Goal: Information Seeking & Learning: Learn about a topic

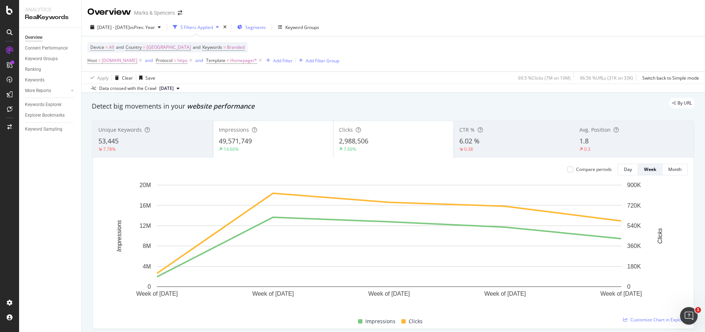
click at [266, 28] on span "Segments" at bounding box center [255, 27] width 21 height 6
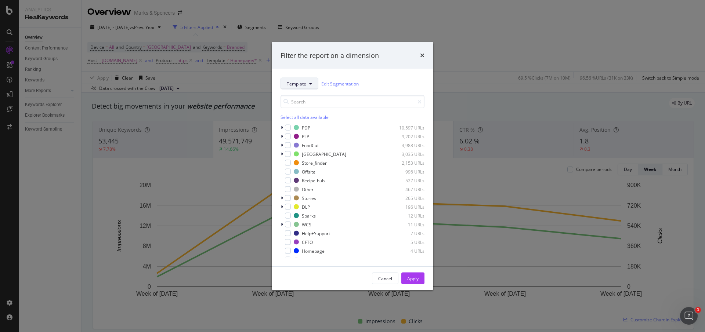
click at [307, 85] on button "Template" at bounding box center [300, 84] width 38 height 12
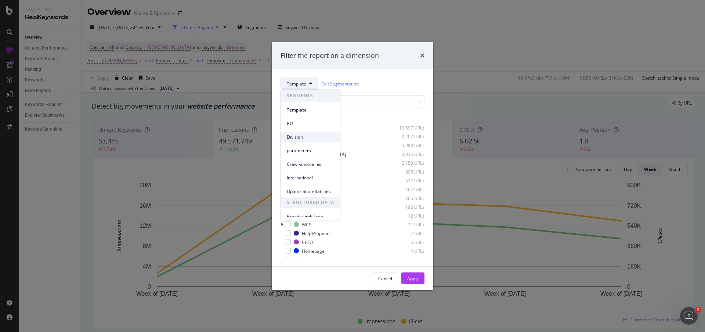
click at [301, 134] on span "Division" at bounding box center [310, 137] width 47 height 7
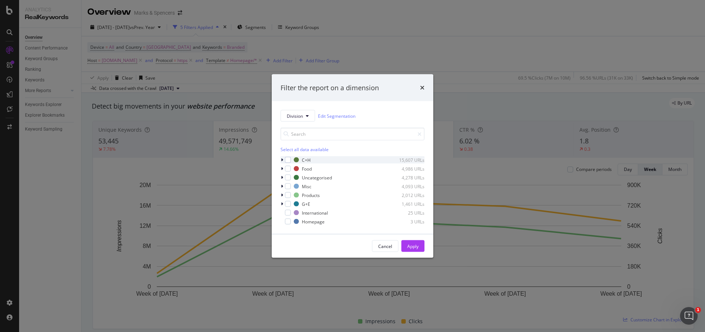
click at [283, 161] on div "modal" at bounding box center [283, 160] width 4 height 7
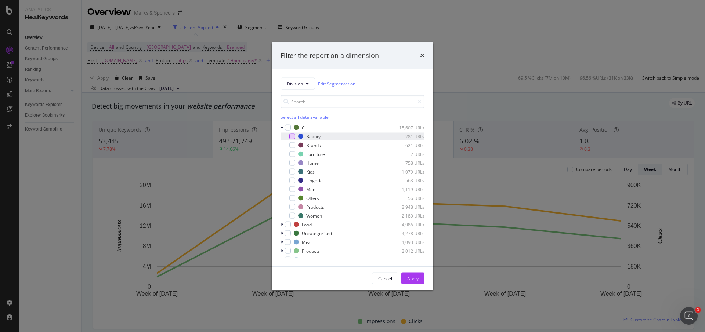
click at [292, 138] on div "modal" at bounding box center [293, 137] width 6 height 6
click at [292, 155] on div "modal" at bounding box center [293, 154] width 6 height 6
click at [292, 165] on div "modal" at bounding box center [293, 163] width 6 height 6
click at [292, 172] on div "modal" at bounding box center [293, 172] width 6 height 6
click at [292, 179] on div "modal" at bounding box center [293, 181] width 6 height 6
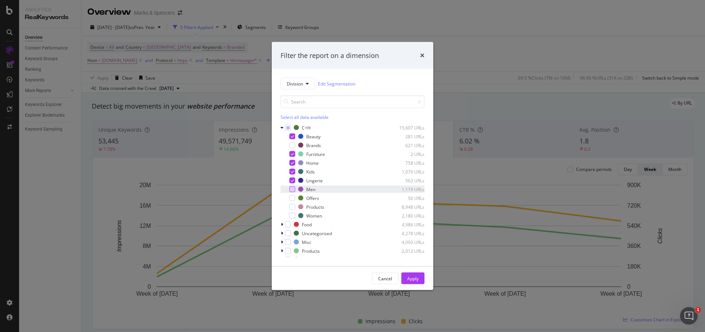
click at [292, 188] on div "modal" at bounding box center [293, 190] width 6 height 6
click at [293, 215] on div "modal" at bounding box center [293, 216] width 6 height 6
click at [292, 199] on div "modal" at bounding box center [293, 198] width 6 height 6
click at [417, 276] on div "Apply" at bounding box center [412, 279] width 11 height 6
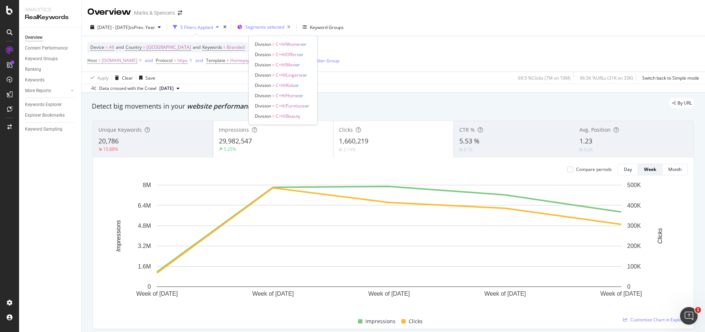
click at [281, 28] on span "Segments selected" at bounding box center [264, 27] width 39 height 6
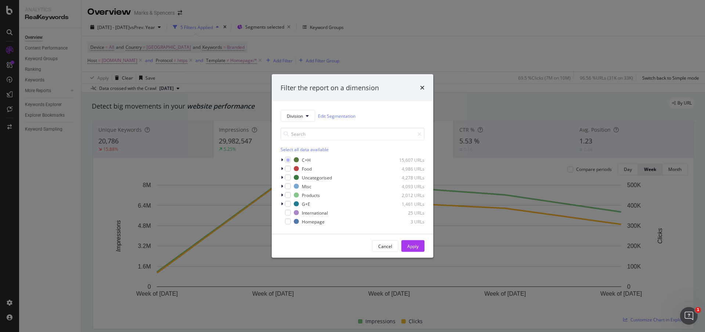
click at [395, 14] on div "Filter the report on a dimension Division Edit Segmentation Select all data ava…" at bounding box center [352, 166] width 705 height 332
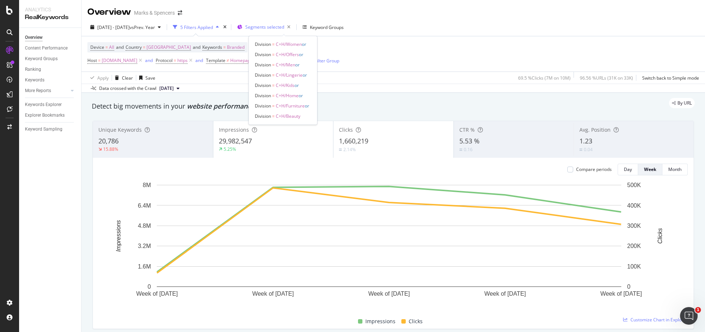
click at [284, 28] on span "Segments selected" at bounding box center [264, 27] width 39 height 6
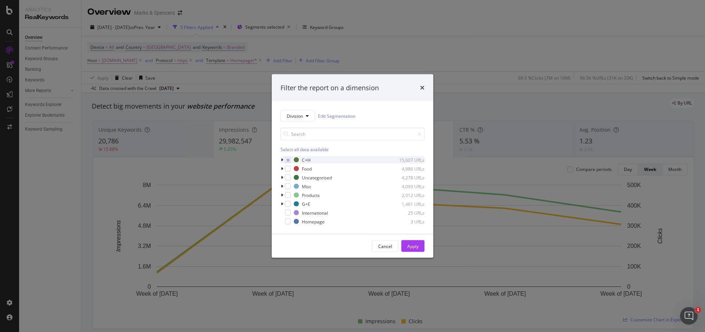
click at [282, 159] on icon "modal" at bounding box center [282, 160] width 2 height 4
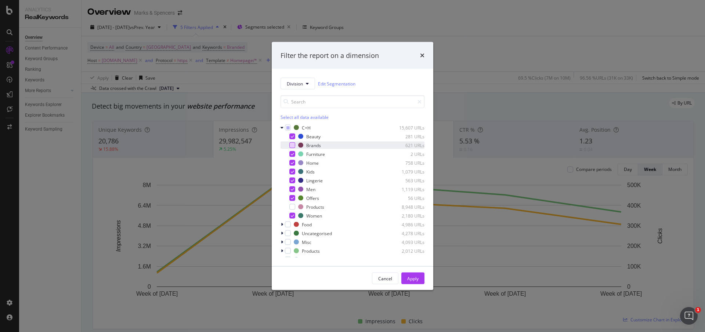
click at [292, 146] on div "modal" at bounding box center [293, 146] width 6 height 6
click at [291, 154] on icon "modal" at bounding box center [292, 154] width 3 height 4
drag, startPoint x: 408, startPoint y: 276, endPoint x: 0, endPoint y: 6, distance: 489.0
click at [408, 276] on div "Apply" at bounding box center [412, 279] width 11 height 6
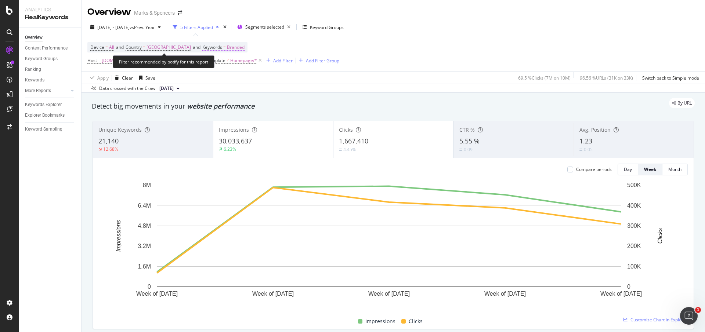
click at [230, 48] on span "Branded" at bounding box center [236, 47] width 18 height 10
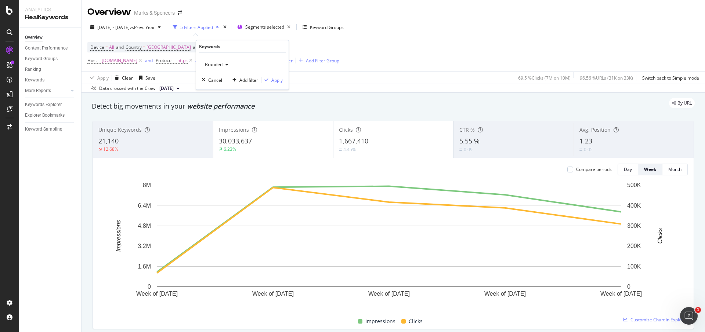
click at [219, 61] on span "Branded" at bounding box center [212, 64] width 21 height 6
click at [219, 77] on span "Non-Branded" at bounding box center [245, 79] width 75 height 7
click at [277, 77] on div "Apply" at bounding box center [277, 80] width 11 height 6
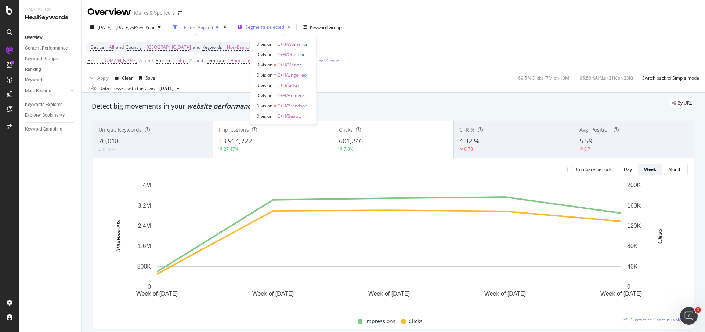
click at [280, 28] on span "Segments selected" at bounding box center [264, 27] width 39 height 6
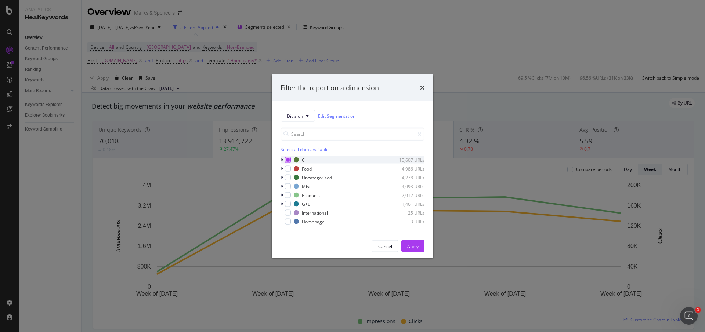
click at [288, 161] on icon "modal" at bounding box center [288, 160] width 3 height 4
click at [281, 204] on icon "modal" at bounding box center [282, 204] width 2 height 4
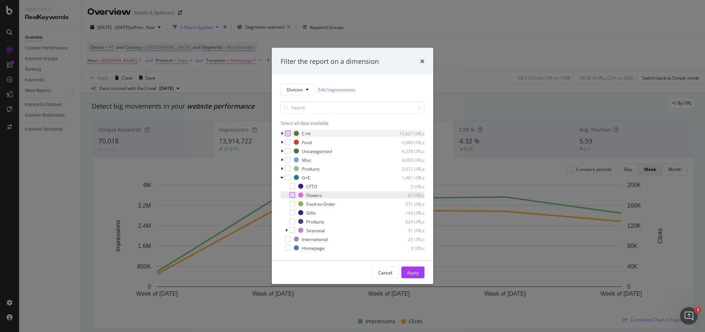
click at [292, 195] on div "modal" at bounding box center [293, 196] width 6 height 6
click at [291, 212] on div "modal" at bounding box center [293, 213] width 6 height 6
click at [291, 230] on div "modal" at bounding box center [293, 231] width 6 height 6
click at [420, 273] on button "Apply" at bounding box center [413, 273] width 23 height 12
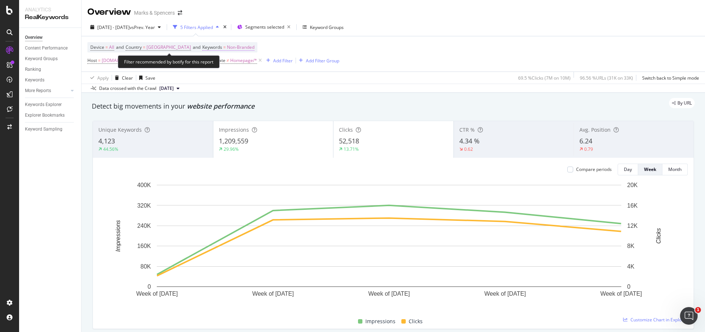
click at [235, 50] on span "Non-Branded" at bounding box center [241, 47] width 28 height 10
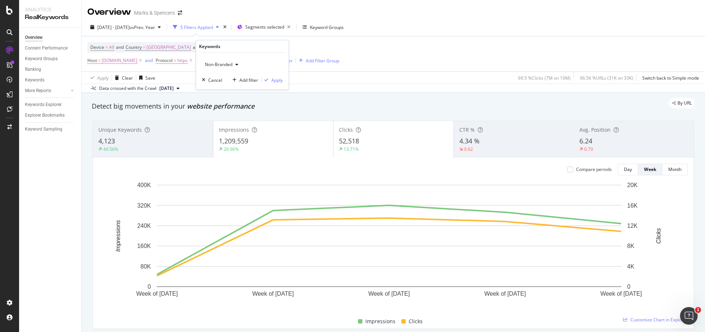
click at [232, 64] on span "Non-Branded" at bounding box center [217, 64] width 30 height 6
click at [224, 87] on span "Branded" at bounding box center [245, 90] width 75 height 7
click at [274, 82] on div "Apply" at bounding box center [277, 80] width 11 height 6
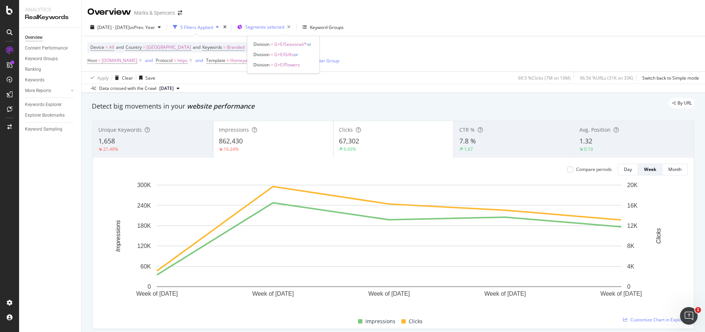
click at [284, 28] on span "Segments selected" at bounding box center [264, 27] width 39 height 6
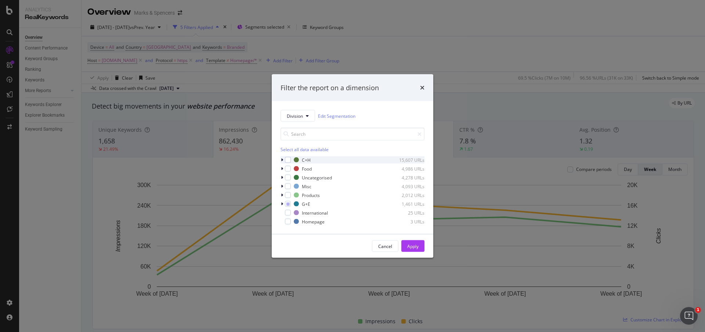
click at [283, 159] on icon "modal" at bounding box center [282, 160] width 2 height 4
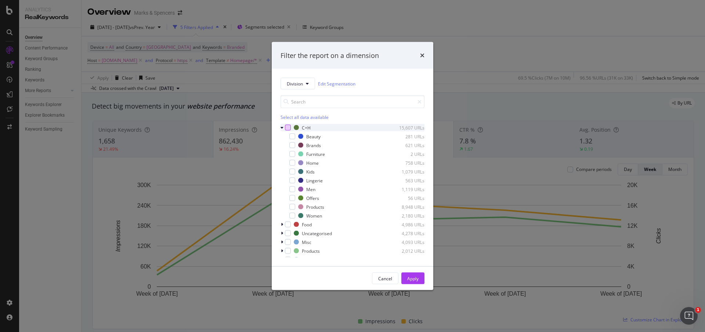
click at [288, 127] on div "modal" at bounding box center [288, 128] width 6 height 6
click at [291, 151] on div "modal" at bounding box center [293, 154] width 6 height 6
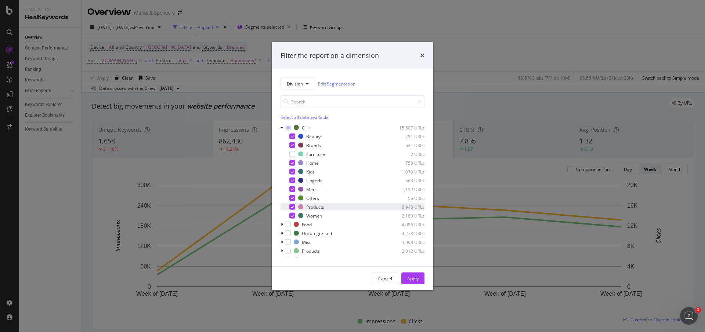
click at [291, 206] on icon "modal" at bounding box center [292, 207] width 3 height 4
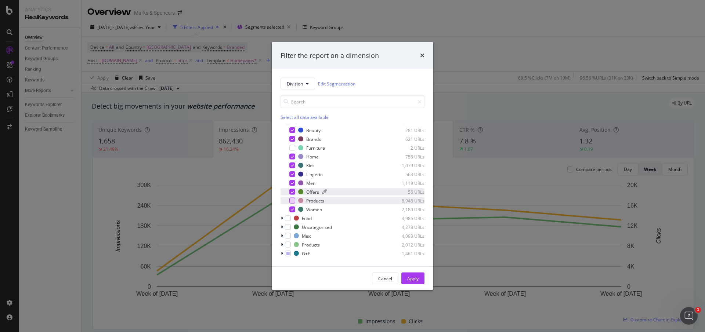
scroll to position [24, 0]
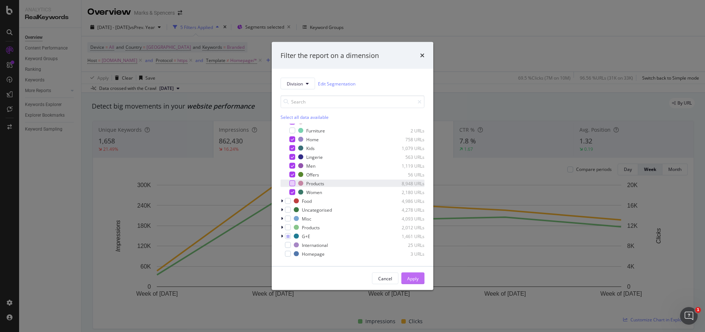
click at [411, 273] on div "Apply" at bounding box center [412, 278] width 11 height 11
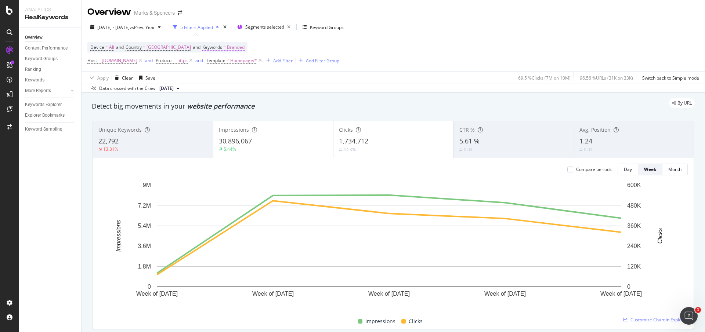
click at [231, 48] on span "Branded" at bounding box center [236, 47] width 18 height 10
click at [226, 61] on div "Branded" at bounding box center [216, 64] width 29 height 11
click at [221, 79] on span "Non-Branded" at bounding box center [245, 79] width 75 height 7
click at [274, 80] on div "Apply" at bounding box center [277, 80] width 11 height 6
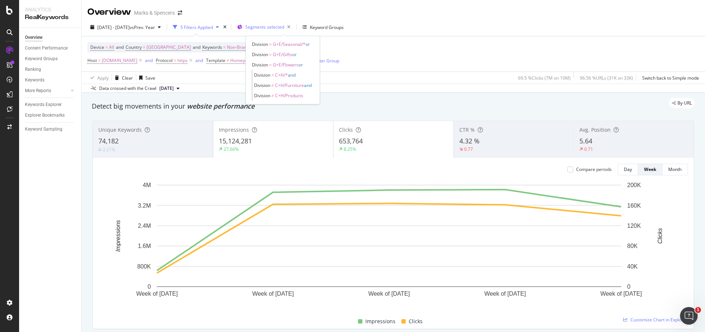
click at [271, 32] on div "Segments selected" at bounding box center [265, 27] width 56 height 11
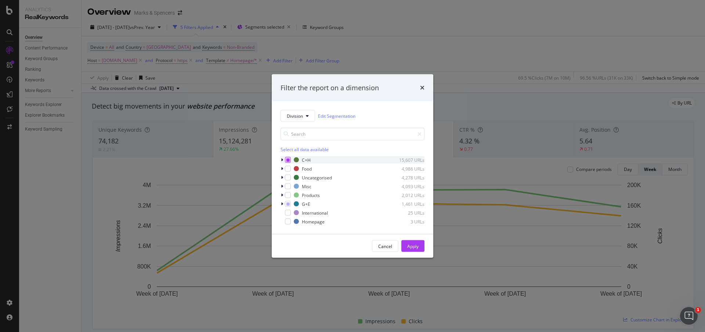
click at [288, 162] on icon "modal" at bounding box center [288, 160] width 3 height 4
click at [410, 248] on div "Apply" at bounding box center [412, 246] width 11 height 6
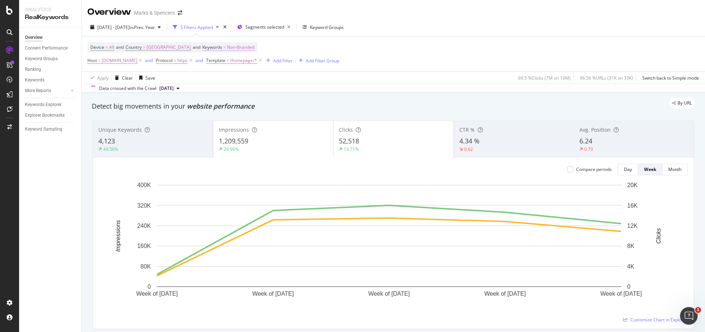
click at [234, 48] on span "Non-Branded" at bounding box center [241, 47] width 28 height 10
click at [228, 62] on span "Non-Branded" at bounding box center [217, 64] width 30 height 6
click at [226, 85] on div "Branded" at bounding box center [245, 90] width 87 height 11
click at [278, 78] on div "Apply" at bounding box center [277, 80] width 11 height 6
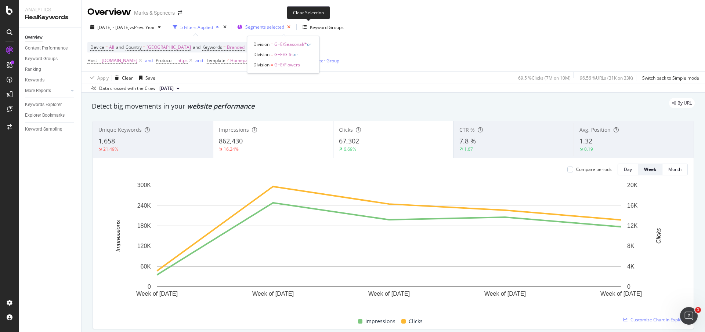
click at [294, 29] on icon "button" at bounding box center [288, 27] width 9 height 10
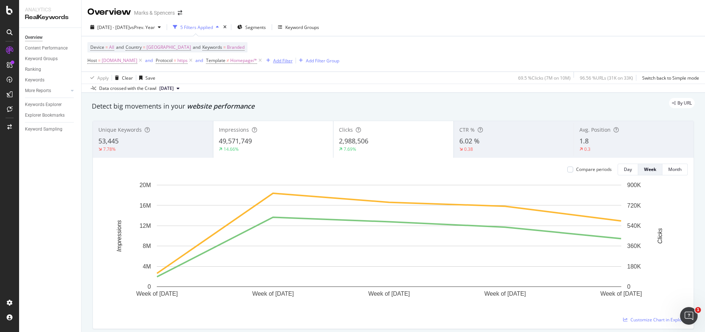
click at [293, 60] on div "Add Filter" at bounding box center [282, 61] width 19 height 6
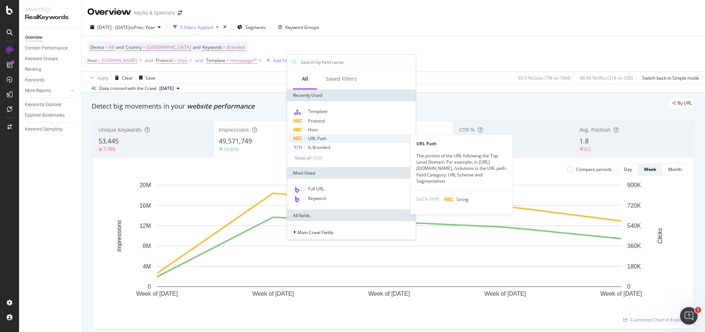
click at [327, 138] on span "URL Path" at bounding box center [317, 139] width 18 height 6
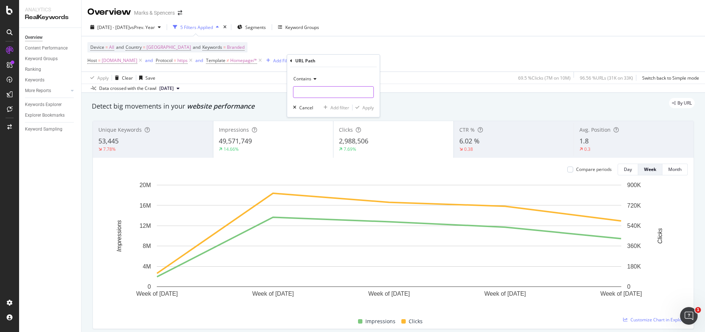
click at [329, 93] on input "text" at bounding box center [334, 92] width 80 height 12
type input "/l/women"
click at [368, 106] on div "Apply" at bounding box center [368, 108] width 11 height 6
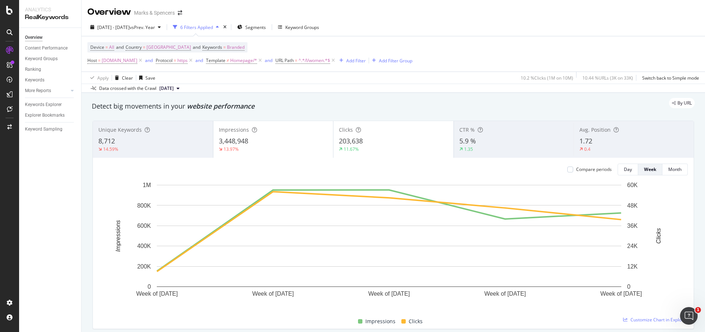
click at [431, 22] on div "2025 Jul. 20th - Aug. 16th vs Prev. Year 6 Filters Applied Segments Keyword Gro…" at bounding box center [394, 28] width 624 height 15
click at [330, 63] on span "^.*/l/women.*$" at bounding box center [315, 60] width 32 height 10
click at [313, 107] on div "Cancel" at bounding box center [319, 107] width 14 height 6
drag, startPoint x: 359, startPoint y: 64, endPoint x: 298, endPoint y: 41, distance: 64.8
click at [337, 63] on icon at bounding box center [333, 60] width 6 height 7
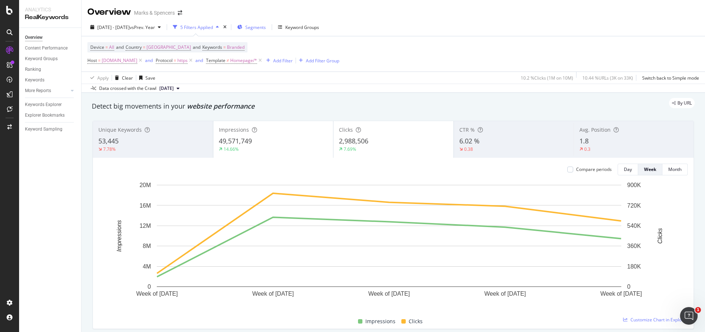
click at [266, 29] on span "Segments" at bounding box center [255, 27] width 21 height 6
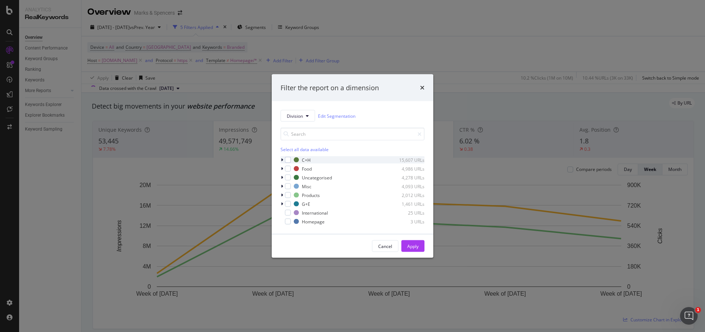
click at [283, 159] on icon "modal" at bounding box center [282, 160] width 2 height 4
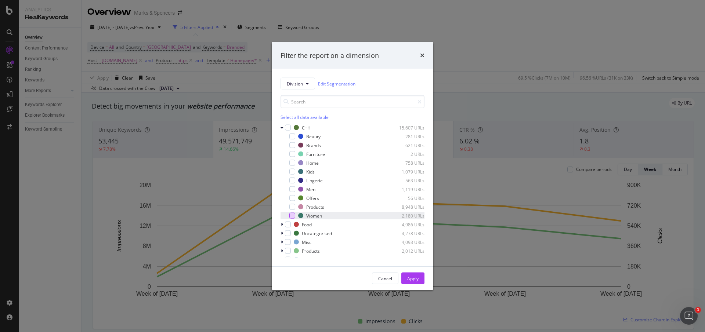
click at [292, 217] on div "modal" at bounding box center [293, 216] width 6 height 6
click at [412, 277] on div "Apply" at bounding box center [412, 279] width 11 height 6
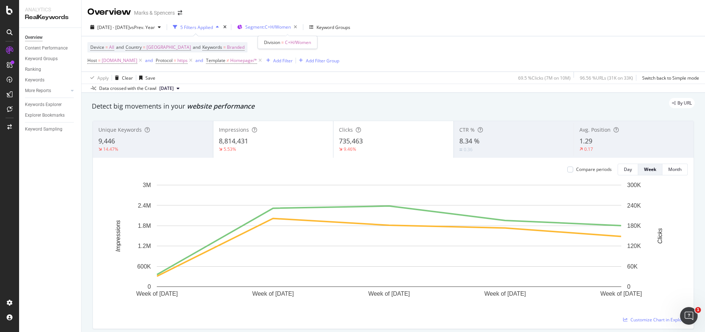
click at [287, 28] on span "Segment: C+H/Women" at bounding box center [268, 27] width 46 height 6
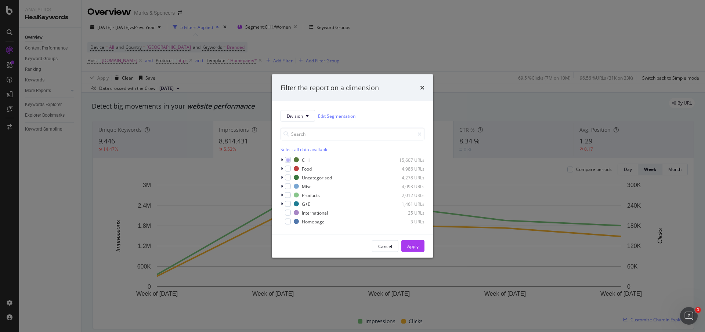
click at [288, 164] on div "C+H 15,607 URLs Food 4,986 URLs Uncategorised 4,278 URLs Misc 4,093 URLs Produc…" at bounding box center [353, 191] width 144 height 69
click at [289, 162] on icon "modal" at bounding box center [288, 160] width 3 height 4
click at [310, 113] on button "Division" at bounding box center [298, 116] width 35 height 12
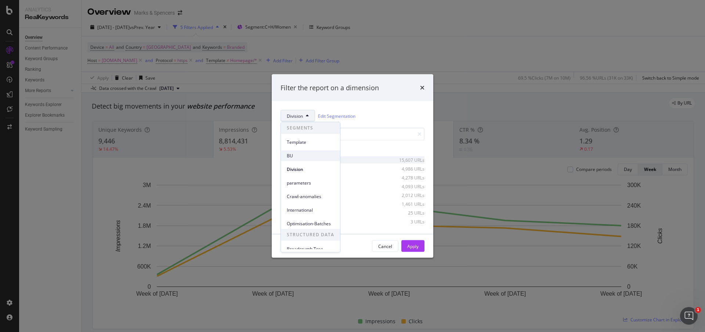
click at [301, 155] on span "BU" at bounding box center [310, 156] width 47 height 7
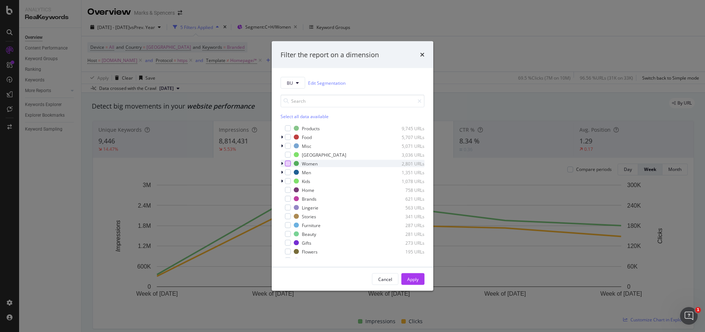
click at [288, 162] on div "modal" at bounding box center [288, 164] width 6 height 6
click at [283, 165] on icon "modal" at bounding box center [282, 164] width 2 height 4
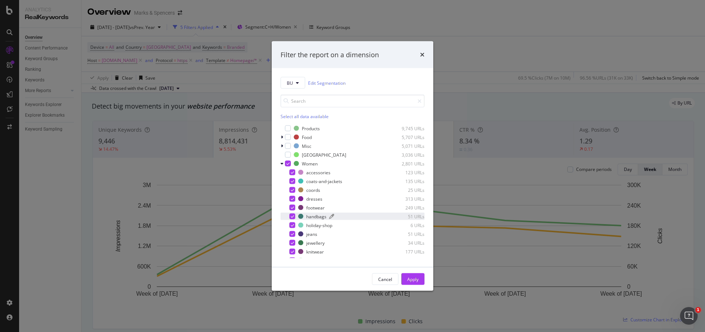
scroll to position [165, 0]
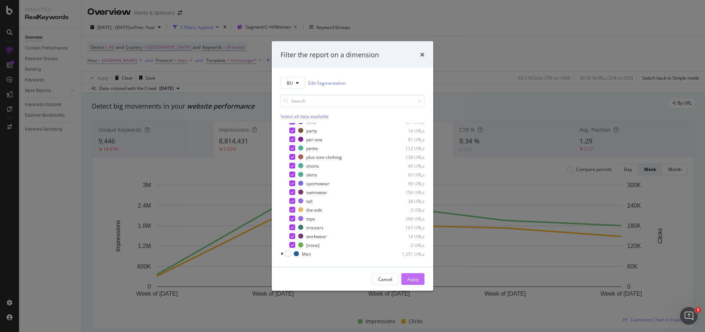
click at [410, 280] on div "Apply" at bounding box center [412, 279] width 11 height 6
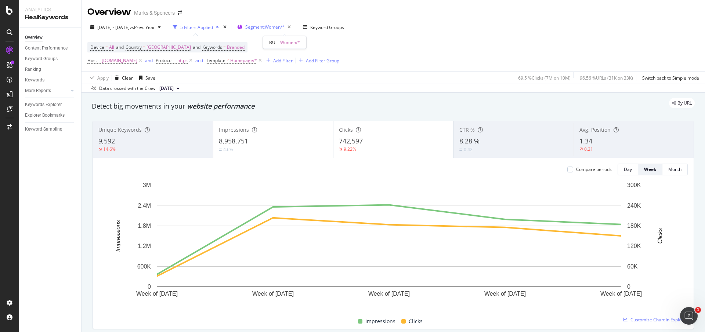
click at [287, 31] on div "Segment: Women/*" at bounding box center [269, 27] width 48 height 10
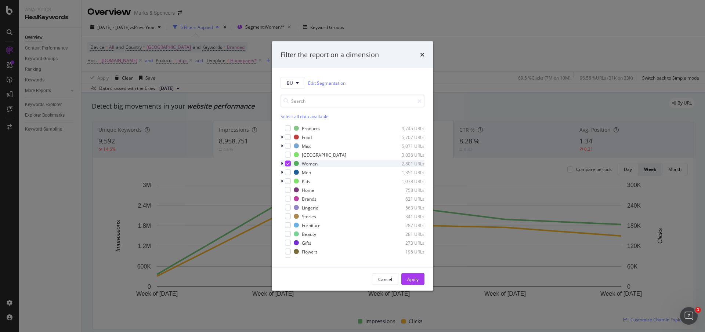
click at [287, 165] on icon "modal" at bounding box center [288, 164] width 3 height 4
click at [287, 174] on div "modal" at bounding box center [288, 173] width 6 height 6
click at [415, 284] on div "Apply" at bounding box center [412, 279] width 11 height 11
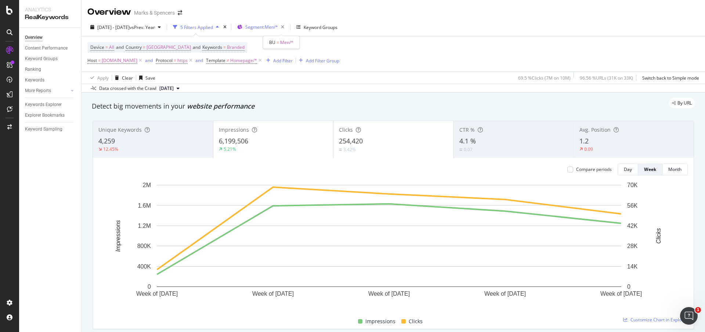
click at [278, 27] on span "Segment: Men/*" at bounding box center [261, 27] width 33 height 6
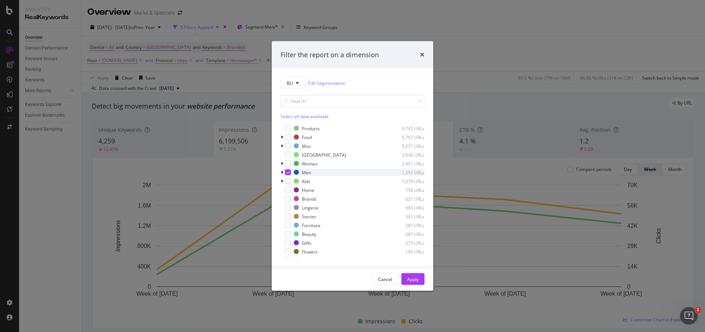
click at [289, 171] on icon "modal" at bounding box center [288, 173] width 3 height 4
click at [288, 182] on div "modal" at bounding box center [288, 182] width 6 height 6
click at [283, 183] on icon "modal" at bounding box center [282, 181] width 2 height 4
click at [281, 181] on icon "modal" at bounding box center [282, 181] width 3 height 4
click at [421, 275] on button "Apply" at bounding box center [413, 280] width 23 height 12
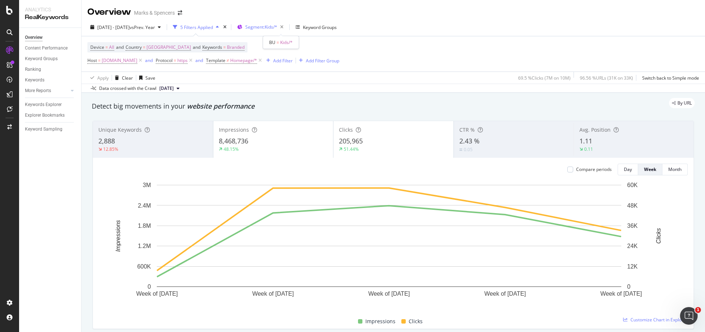
click at [277, 26] on span "Segment: Kids/*" at bounding box center [261, 27] width 32 height 6
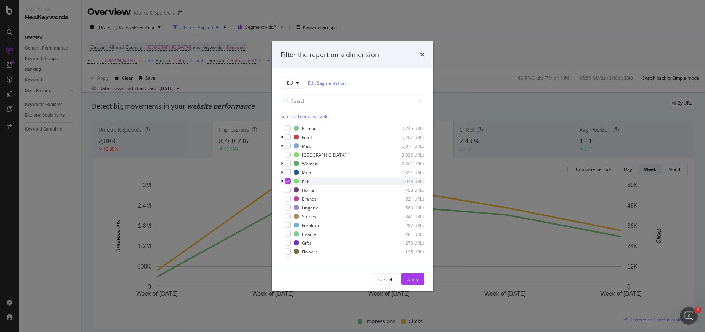
click at [288, 183] on icon "modal" at bounding box center [288, 182] width 3 height 4
click at [287, 209] on div "modal" at bounding box center [288, 208] width 6 height 6
click at [412, 279] on div "Apply" at bounding box center [412, 279] width 11 height 6
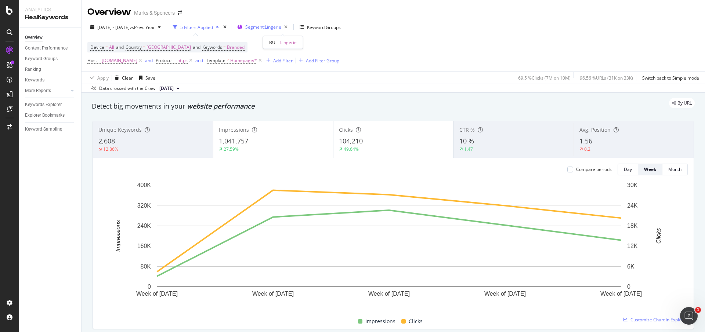
click at [281, 29] on span "Segment: Lingerie" at bounding box center [263, 27] width 36 height 6
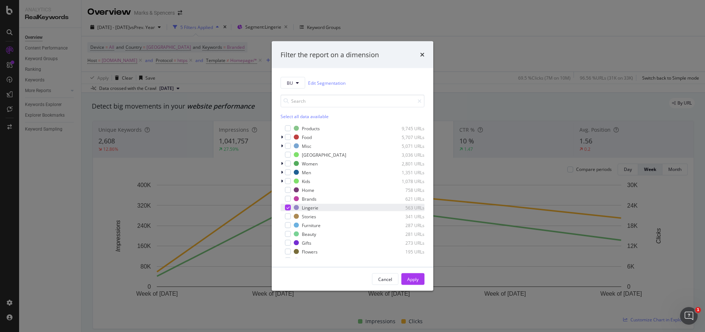
click at [290, 207] on div "modal" at bounding box center [288, 208] width 6 height 6
click at [289, 237] on div "modal" at bounding box center [288, 234] width 6 height 6
click at [411, 277] on div "Apply" at bounding box center [412, 279] width 11 height 6
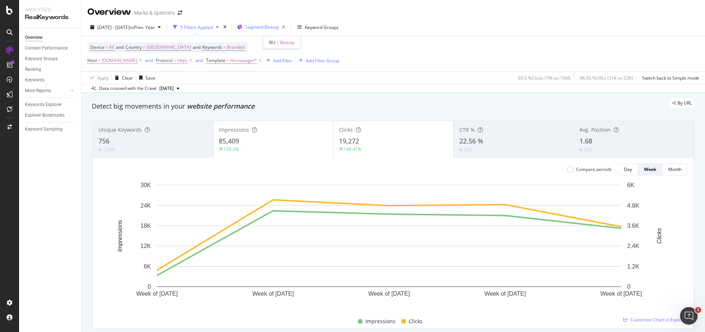
click at [276, 29] on span "Segment: Beauty" at bounding box center [262, 27] width 34 height 6
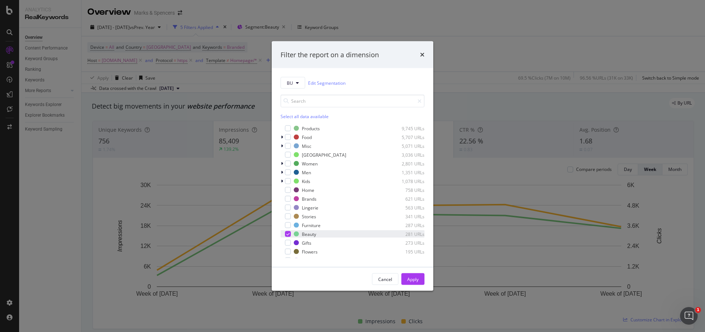
click at [287, 233] on icon "modal" at bounding box center [288, 235] width 3 height 4
click at [288, 189] on div "modal" at bounding box center [288, 190] width 6 height 6
click at [417, 274] on div "Apply" at bounding box center [412, 279] width 11 height 11
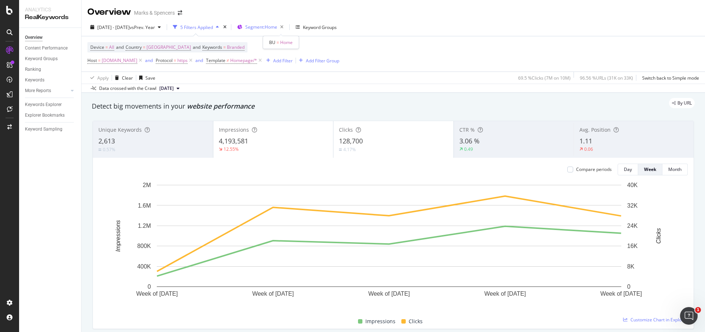
click at [284, 30] on div "Segment: Home" at bounding box center [265, 27] width 41 height 10
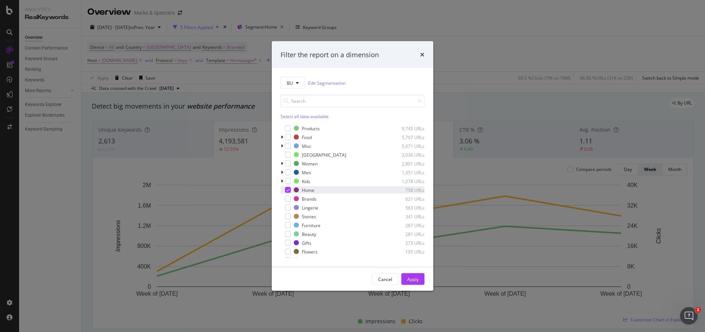
click at [288, 189] on icon "modal" at bounding box center [288, 190] width 3 height 4
click at [289, 244] on div "modal" at bounding box center [288, 243] width 6 height 6
click at [415, 280] on div "Apply" at bounding box center [412, 279] width 11 height 6
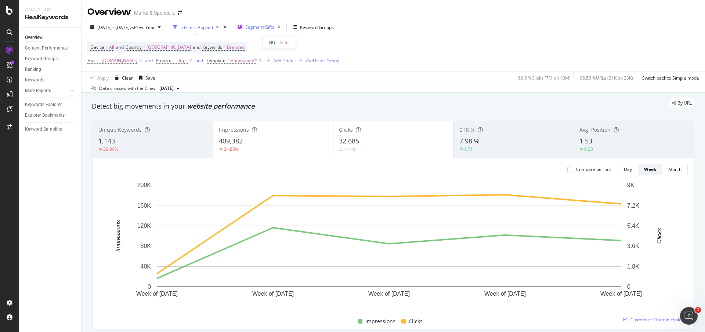
click at [274, 29] on span "Segment: Gifts" at bounding box center [259, 27] width 29 height 6
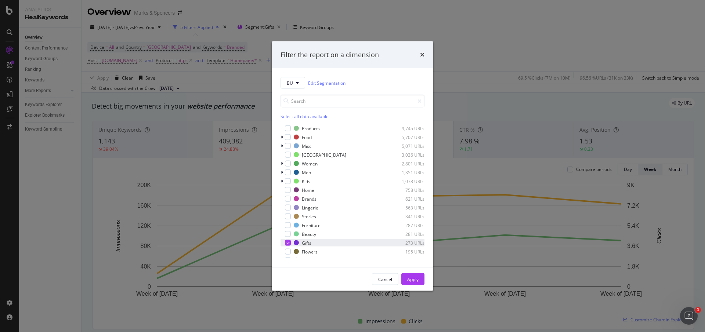
click at [288, 243] on icon "modal" at bounding box center [288, 243] width 3 height 4
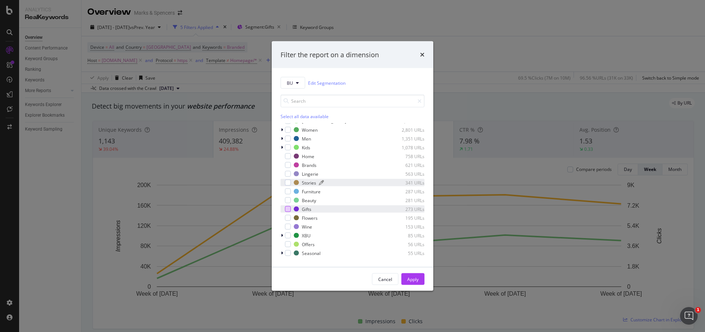
scroll to position [50, 0]
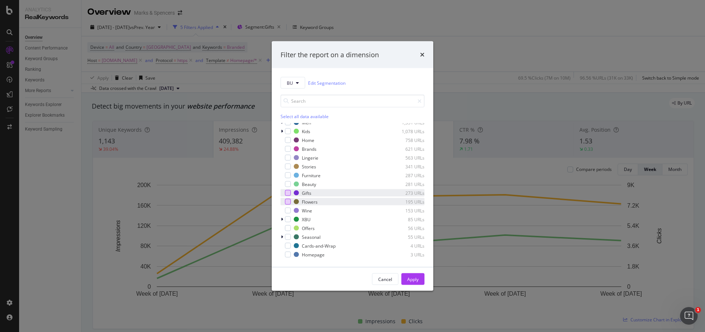
click at [288, 200] on div "modal" at bounding box center [288, 202] width 6 height 6
click at [414, 277] on div "Apply" at bounding box center [412, 279] width 11 height 6
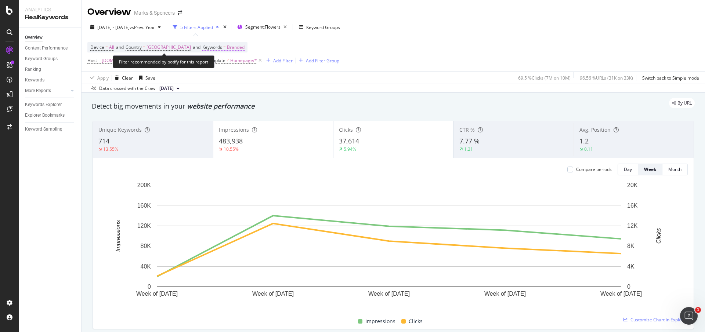
click at [230, 46] on span "Branded" at bounding box center [236, 47] width 18 height 10
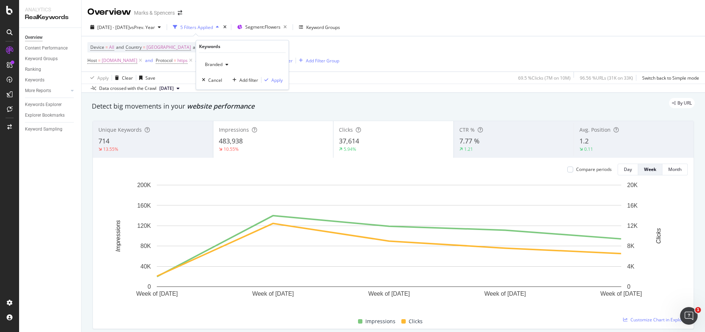
click at [222, 65] on span "Branded" at bounding box center [212, 64] width 21 height 6
click at [224, 77] on span "Non-Branded" at bounding box center [245, 79] width 75 height 7
click at [278, 79] on div "Apply" at bounding box center [277, 80] width 11 height 6
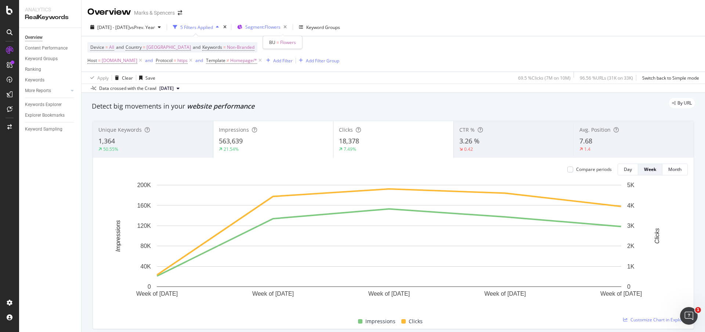
click at [270, 26] on span "Segment: Flowers" at bounding box center [262, 27] width 35 height 6
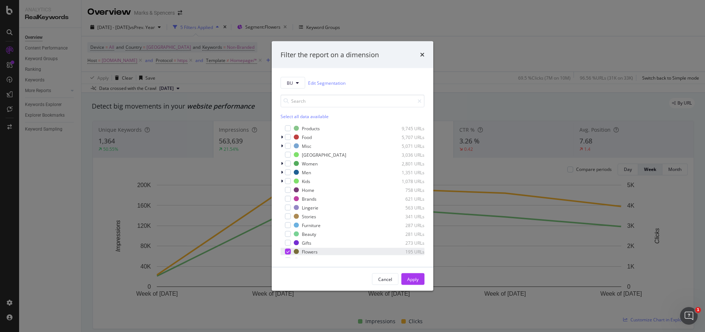
click at [288, 250] on icon "modal" at bounding box center [288, 252] width 3 height 4
click at [289, 243] on div "modal" at bounding box center [288, 243] width 6 height 6
click at [414, 277] on div "Apply" at bounding box center [412, 279] width 11 height 6
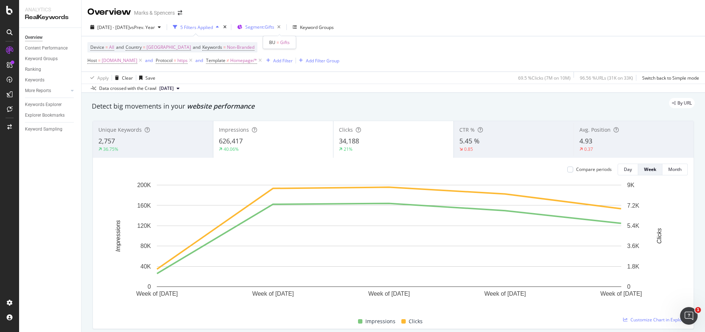
click at [274, 26] on span "Segment: Gifts" at bounding box center [259, 27] width 29 height 6
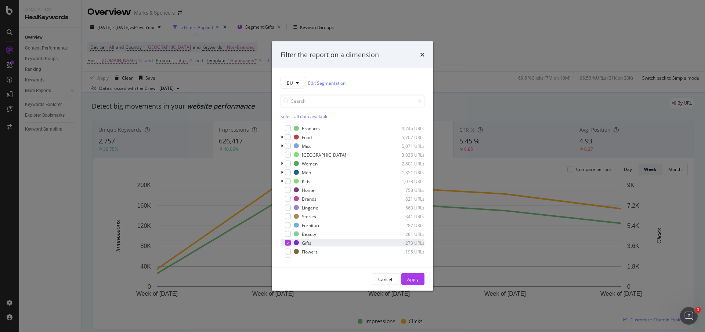
click at [289, 242] on icon "modal" at bounding box center [288, 243] width 3 height 4
click at [286, 192] on div "modal" at bounding box center [288, 190] width 6 height 6
click at [416, 276] on div "Apply" at bounding box center [412, 279] width 11 height 11
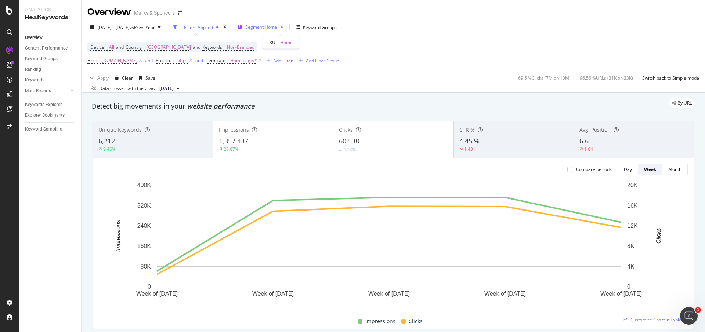
click at [277, 28] on span "Segment: Home" at bounding box center [261, 27] width 32 height 6
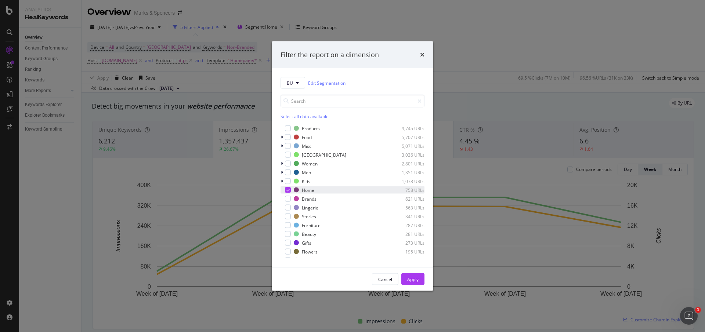
click at [288, 190] on icon "modal" at bounding box center [288, 190] width 3 height 4
click at [291, 234] on div "Beauty 281 URLs" at bounding box center [353, 234] width 144 height 7
click at [420, 277] on button "Apply" at bounding box center [413, 280] width 23 height 12
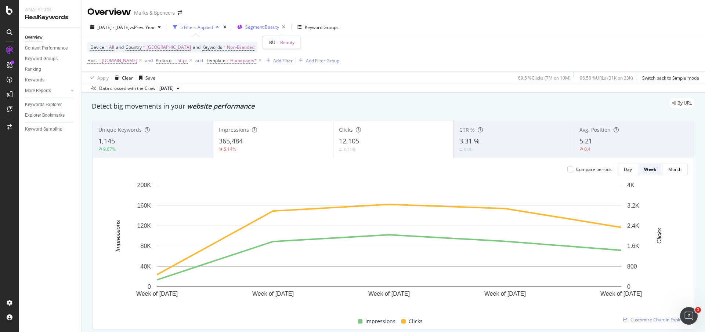
click at [279, 29] on span "Segment: Beauty" at bounding box center [262, 27] width 34 height 6
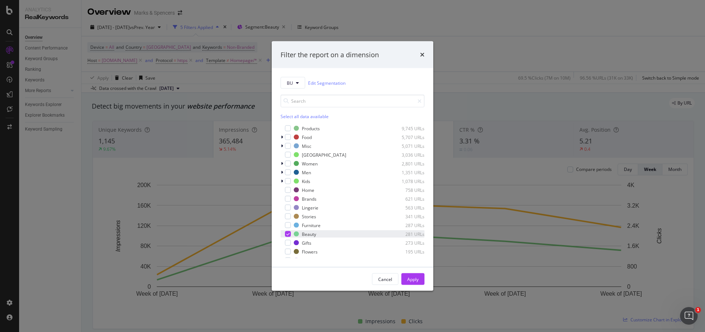
click at [291, 232] on div "Beauty 281 URLs" at bounding box center [353, 234] width 144 height 7
click at [288, 209] on div "modal" at bounding box center [288, 208] width 6 height 6
click at [418, 281] on div "Apply" at bounding box center [412, 279] width 11 height 6
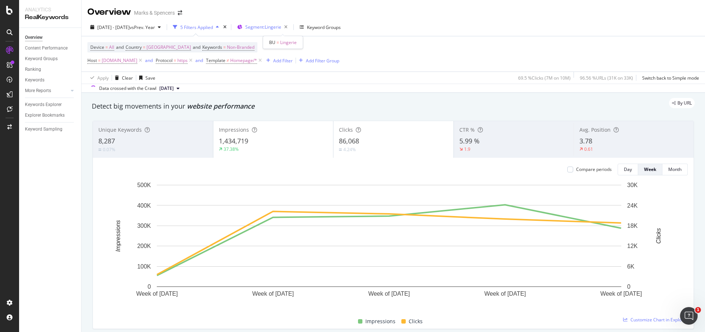
click at [275, 24] on span "Segment: Lingerie" at bounding box center [263, 27] width 36 height 6
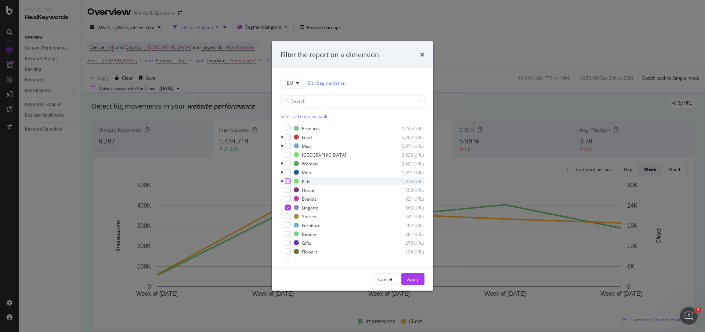
click at [287, 205] on div "modal" at bounding box center [288, 208] width 6 height 6
click at [286, 181] on div "modal" at bounding box center [288, 182] width 6 height 6
click at [418, 274] on div "Apply" at bounding box center [412, 279] width 11 height 11
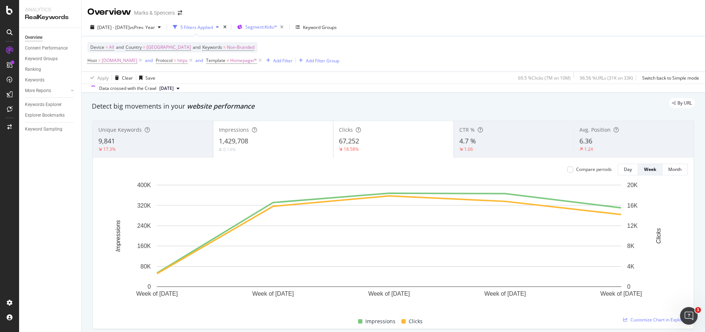
click at [277, 29] on span "Segment: Kids/*" at bounding box center [261, 27] width 32 height 6
click at [277, 28] on span "Segment: Kids/*" at bounding box center [261, 27] width 32 height 6
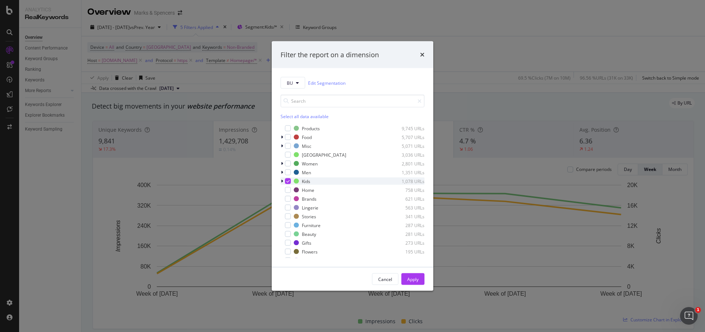
click at [284, 181] on div "modal" at bounding box center [283, 181] width 4 height 7
click at [285, 181] on div "modal" at bounding box center [288, 182] width 6 height 6
click at [282, 179] on icon "modal" at bounding box center [282, 181] width 3 height 4
click at [287, 173] on div "modal" at bounding box center [288, 173] width 6 height 6
click at [413, 276] on div "Apply" at bounding box center [412, 279] width 11 height 11
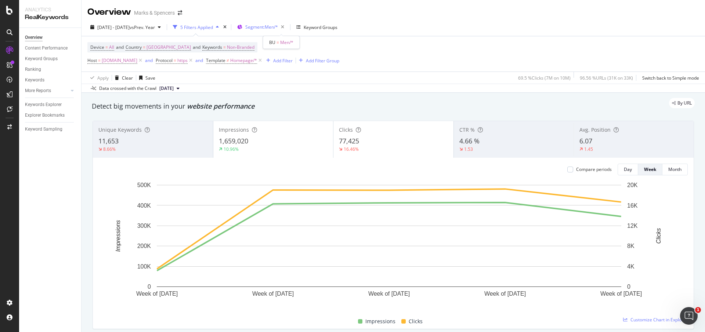
click at [283, 30] on div "Segment: Men/*" at bounding box center [266, 27] width 42 height 10
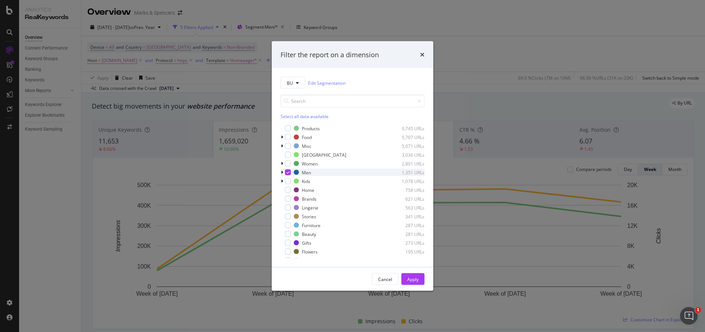
click at [288, 172] on icon "modal" at bounding box center [288, 173] width 3 height 4
click at [287, 166] on div "modal" at bounding box center [288, 164] width 6 height 6
click at [407, 277] on button "Apply" at bounding box center [413, 280] width 23 height 12
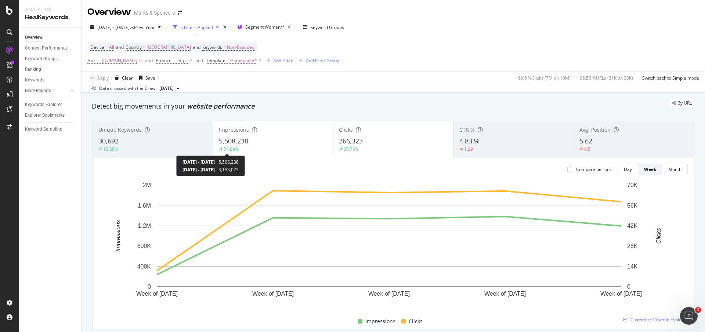
click at [224, 151] on div "74.69%" at bounding box center [231, 149] width 15 height 6
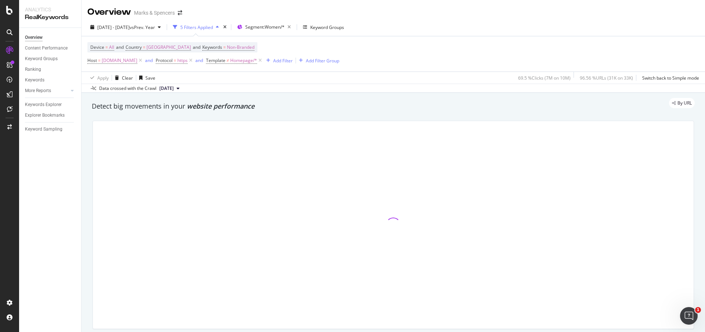
click at [222, 151] on div at bounding box center [393, 225] width 601 height 208
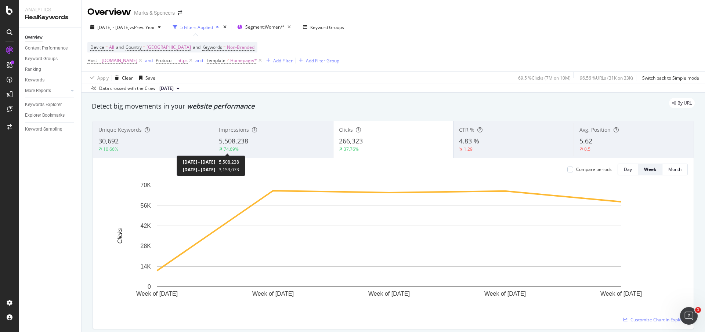
click at [224, 151] on div "74.69%" at bounding box center [231, 149] width 15 height 6
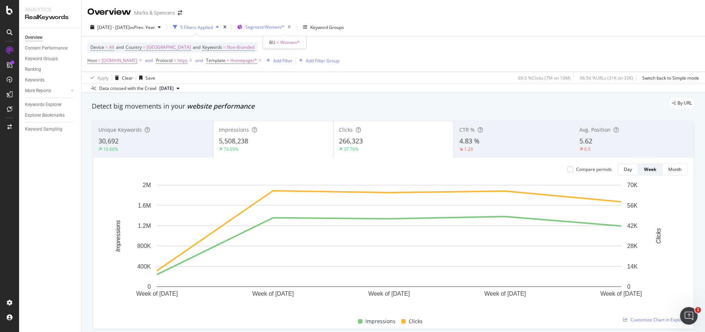
click at [285, 28] on span "Segment: Women/*" at bounding box center [264, 27] width 39 height 6
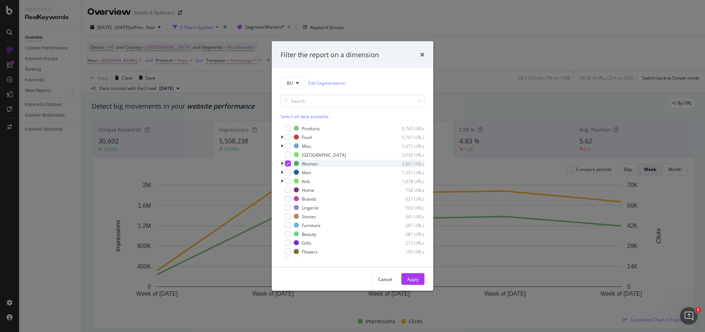
click at [287, 163] on icon "modal" at bounding box center [288, 164] width 3 height 4
click at [301, 79] on button "BU" at bounding box center [293, 83] width 25 height 12
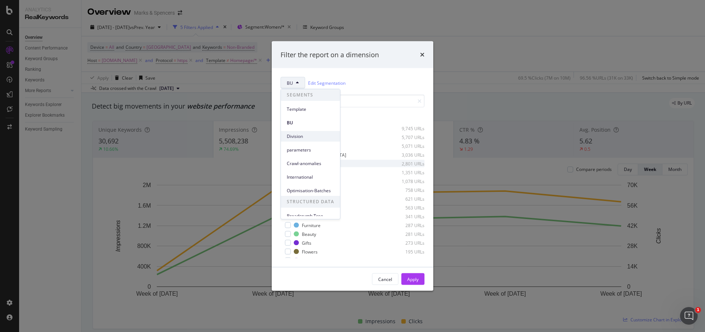
click at [299, 133] on div "Division" at bounding box center [310, 136] width 59 height 11
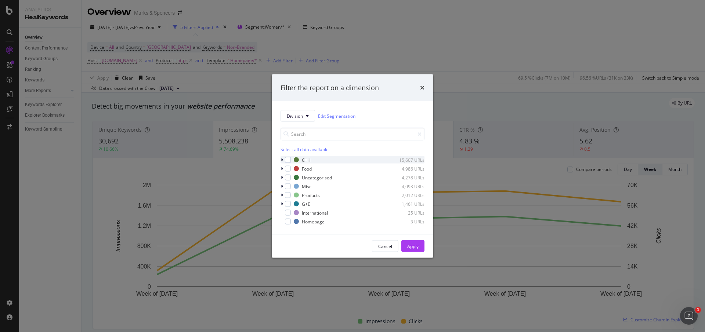
click at [281, 159] on icon "modal" at bounding box center [282, 160] width 2 height 4
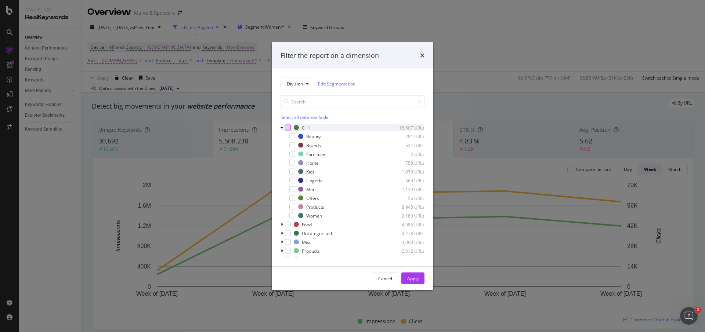
click at [287, 128] on div "modal" at bounding box center [288, 128] width 6 height 6
click at [291, 154] on icon "modal" at bounding box center [292, 154] width 3 height 4
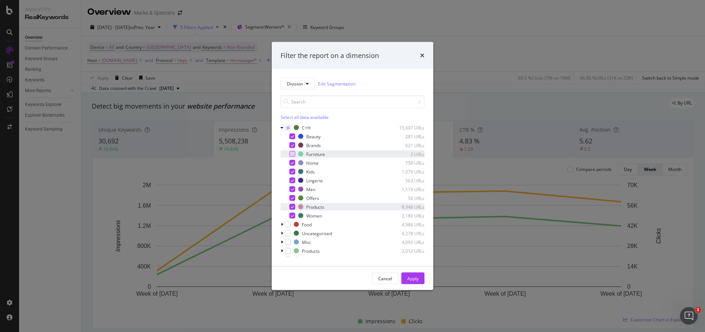
click at [292, 205] on icon "modal" at bounding box center [292, 207] width 3 height 4
click at [282, 127] on icon "modal" at bounding box center [282, 128] width 3 height 4
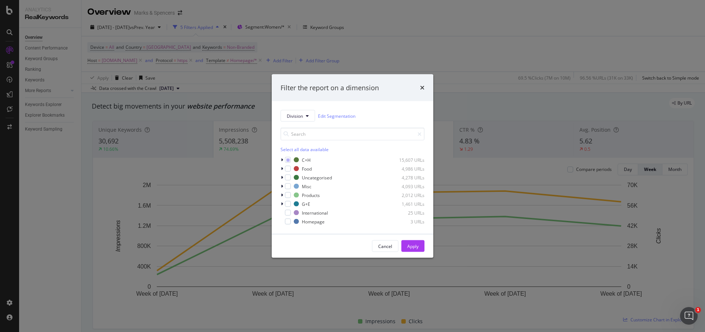
click at [280, 205] on div "Division Edit Segmentation Select all data available C+H 15,607 URLs Food 4,986…" at bounding box center [353, 167] width 162 height 133
click at [282, 205] on icon "modal" at bounding box center [282, 204] width 2 height 4
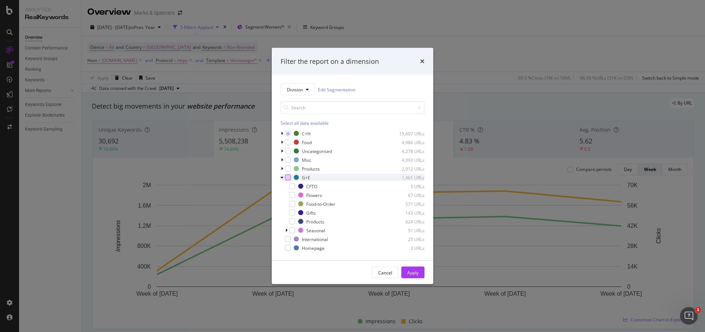
click at [290, 177] on div "modal" at bounding box center [288, 178] width 6 height 6
click at [293, 221] on icon "modal" at bounding box center [292, 222] width 3 height 4
click at [291, 204] on icon "modal" at bounding box center [292, 204] width 3 height 4
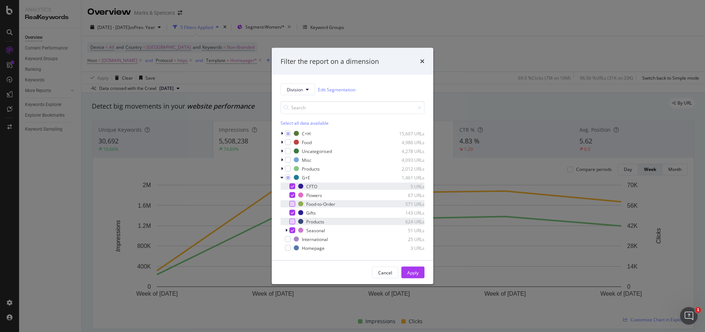
click at [292, 184] on div "modal" at bounding box center [293, 187] width 6 height 6
click at [415, 271] on div "Apply" at bounding box center [412, 273] width 11 height 6
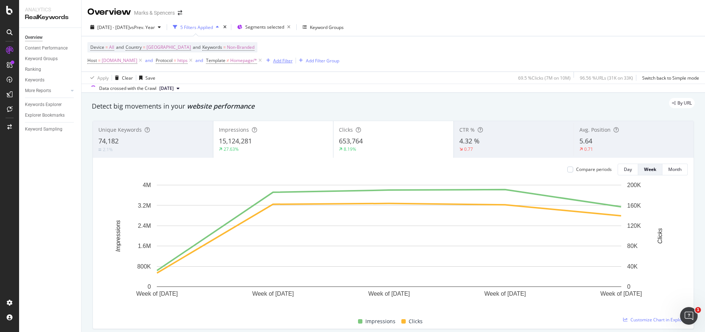
click at [293, 60] on div "Add Filter" at bounding box center [282, 61] width 19 height 6
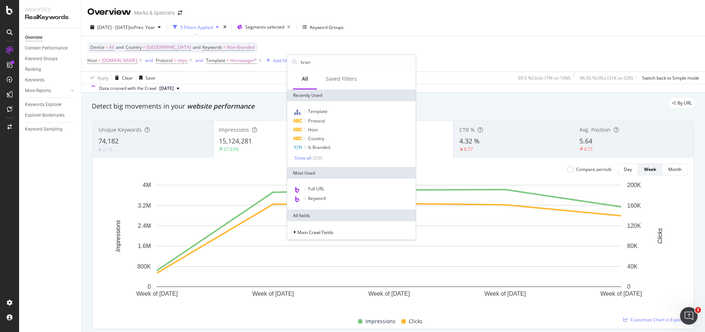
type input "brand"
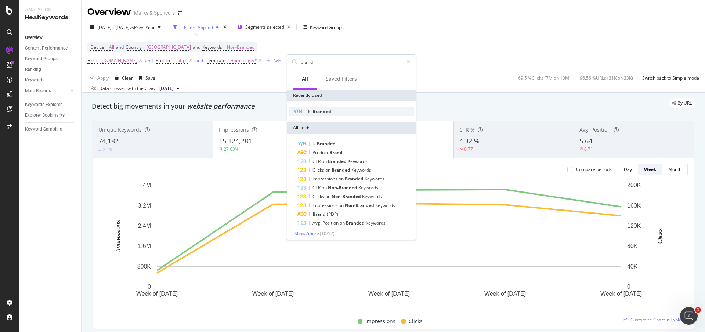
click at [326, 108] on div "Is Branded" at bounding box center [352, 111] width 126 height 9
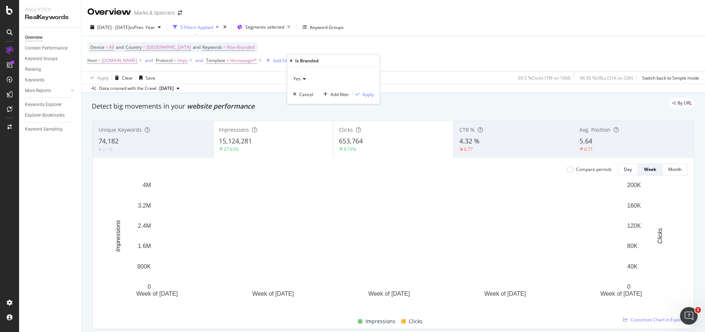
click at [307, 76] on div "Yes" at bounding box center [333, 79] width 81 height 12
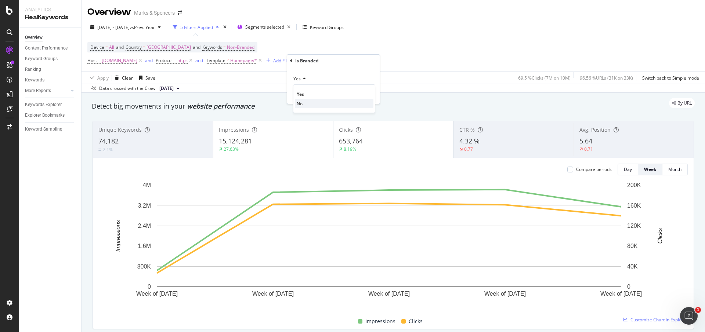
click at [308, 101] on div "No" at bounding box center [334, 104] width 79 height 10
drag, startPoint x: 365, startPoint y: 97, endPoint x: 272, endPoint y: 115, distance: 94.2
click at [365, 97] on div "Apply" at bounding box center [368, 94] width 11 height 6
click at [55, 103] on div "Keywords Explorer" at bounding box center [43, 105] width 37 height 8
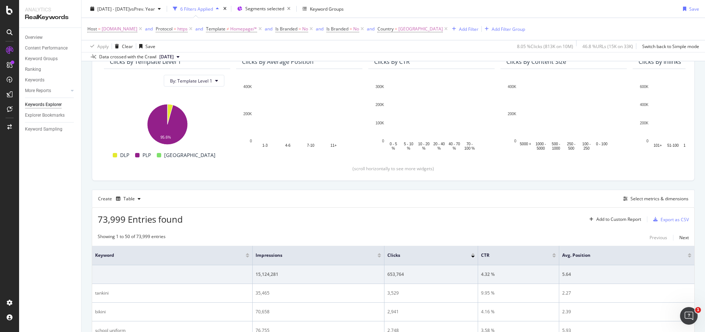
scroll to position [165, 0]
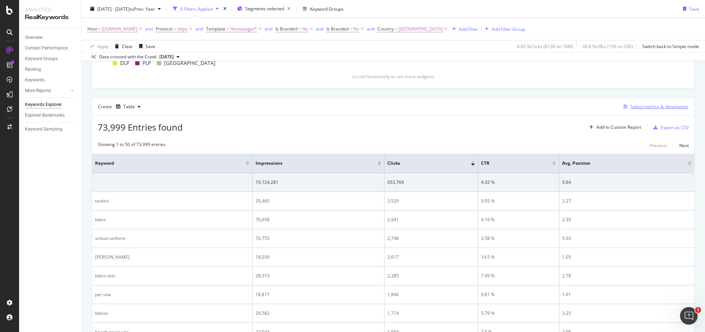
click at [633, 108] on div "Select metrics & dimensions" at bounding box center [660, 107] width 58 height 6
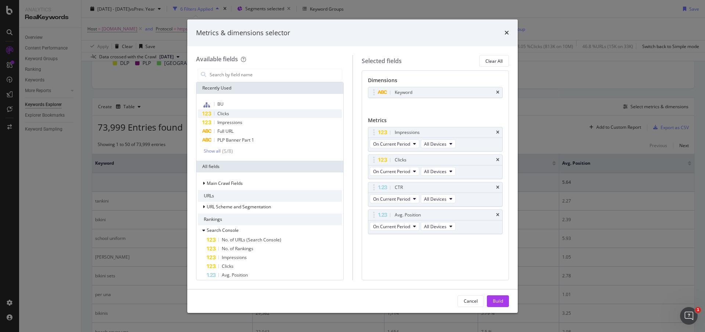
click at [229, 115] on span "Clicks" at bounding box center [223, 114] width 12 height 6
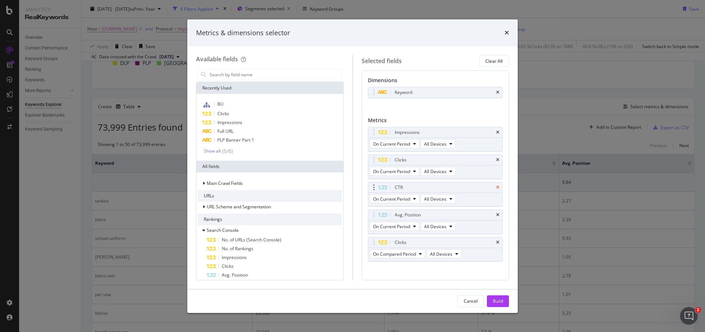
click at [496, 186] on icon "times" at bounding box center [497, 188] width 3 height 4
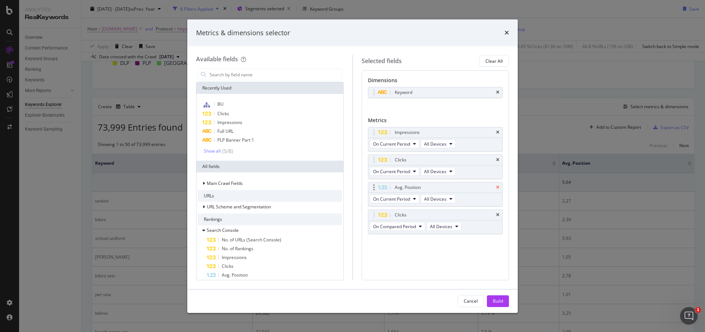
click at [499, 189] on icon "times" at bounding box center [497, 188] width 3 height 4
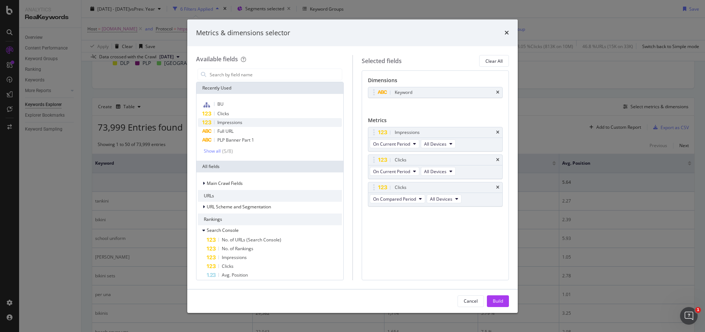
click at [241, 125] on span "Impressions" at bounding box center [229, 122] width 25 height 6
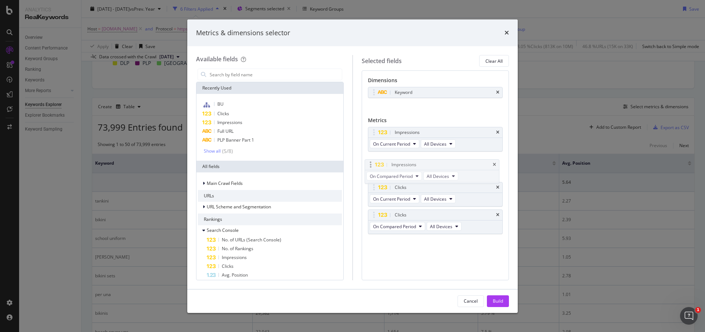
drag, startPoint x: 376, startPoint y: 216, endPoint x: 373, endPoint y: 165, distance: 50.4
click at [373, 165] on body "Analytics RealKeywords Overview Content Performance Keyword Groups Ranking Keyw…" at bounding box center [352, 166] width 705 height 332
drag, startPoint x: 374, startPoint y: 190, endPoint x: 369, endPoint y: 138, distance: 52.1
click at [369, 138] on body "Analytics RealKeywords Overview Content Performance Keyword Groups Ranking Keyw…" at bounding box center [352, 166] width 705 height 332
drag, startPoint x: 374, startPoint y: 215, endPoint x: 373, endPoint y: 162, distance: 53.3
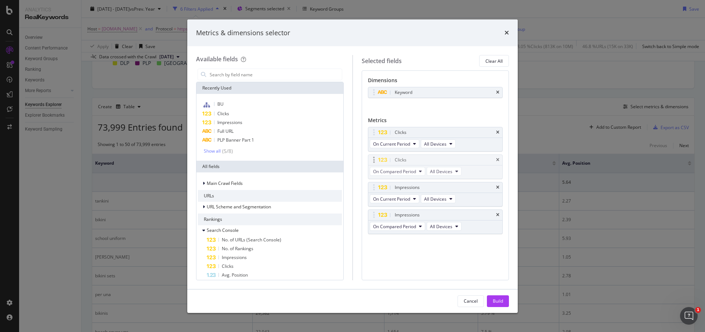
click at [373, 162] on body "Analytics RealKeywords Overview Content Performance Keyword Groups Ranking Keyw…" at bounding box center [352, 166] width 705 height 332
click at [496, 298] on div "Build" at bounding box center [498, 301] width 10 height 6
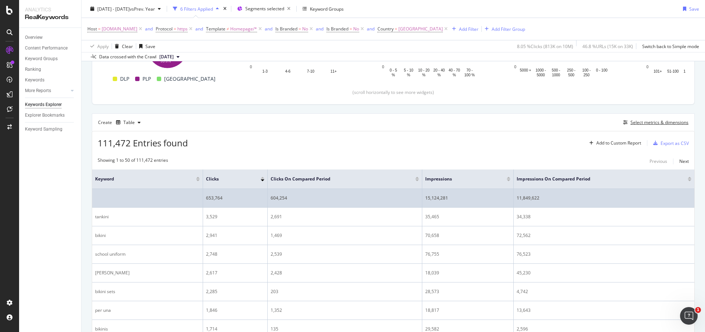
scroll to position [139, 0]
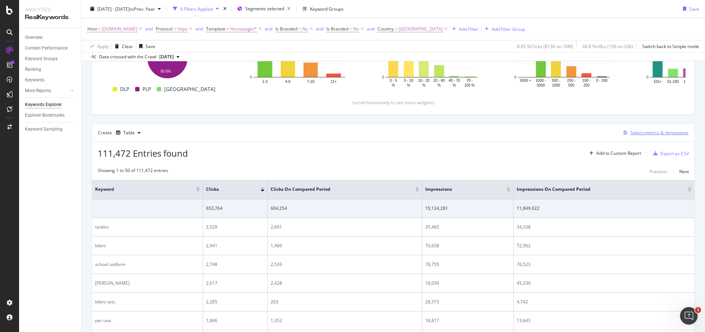
click at [637, 134] on div "Select metrics & dimensions" at bounding box center [660, 133] width 58 height 6
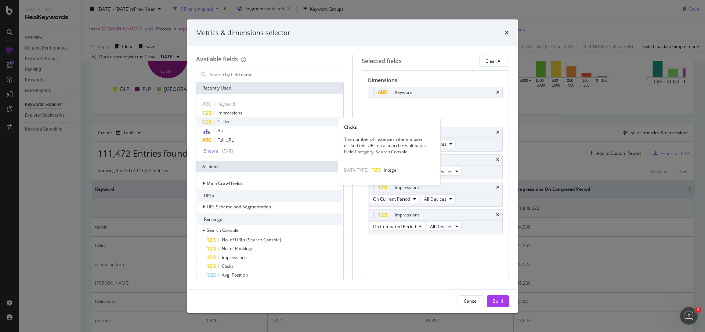
click at [224, 122] on span "Clicks" at bounding box center [223, 122] width 12 height 6
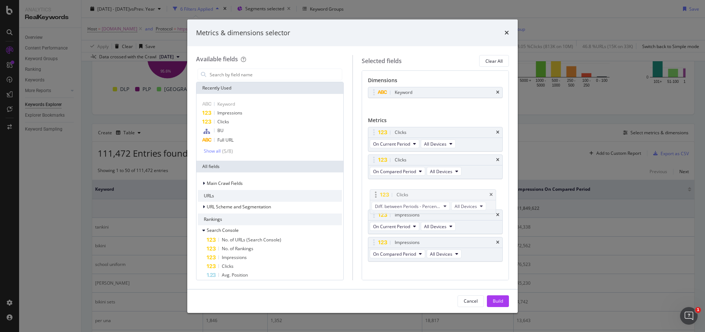
drag, startPoint x: 371, startPoint y: 244, endPoint x: 374, endPoint y: 191, distance: 53.0
click at [374, 191] on body "Analytics RealKeywords Overview Content Performance Keyword Groups Ranking Keyw…" at bounding box center [352, 166] width 705 height 332
click at [440, 200] on button "Diff. between Periods - Percentage" at bounding box center [409, 199] width 78 height 9
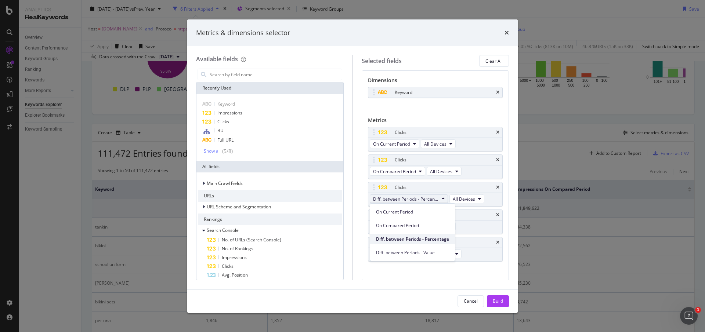
click at [431, 242] on div "Diff. between Periods - Percentage" at bounding box center [412, 239] width 85 height 11
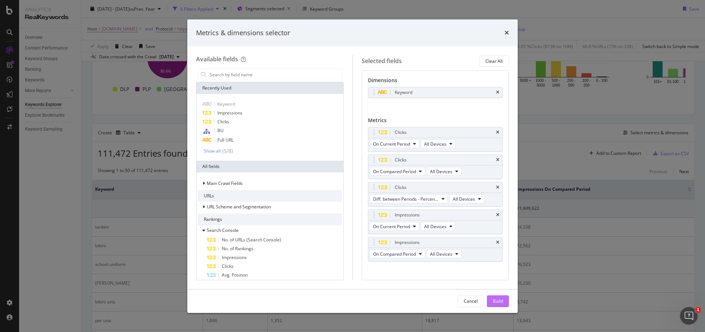
click at [504, 298] on button "Build" at bounding box center [498, 302] width 22 height 12
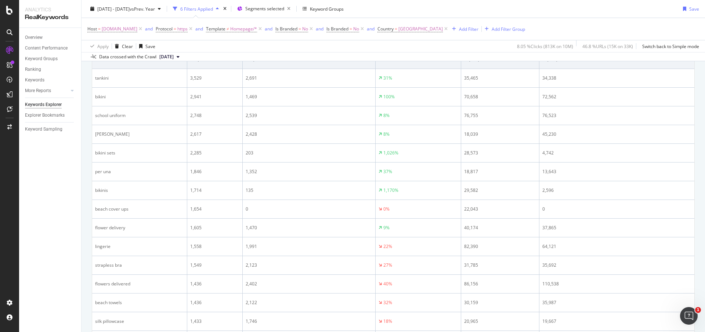
scroll to position [178, 0]
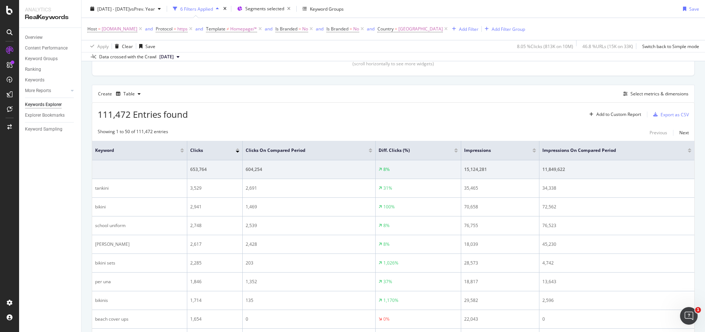
click at [454, 152] on div at bounding box center [456, 152] width 4 height 2
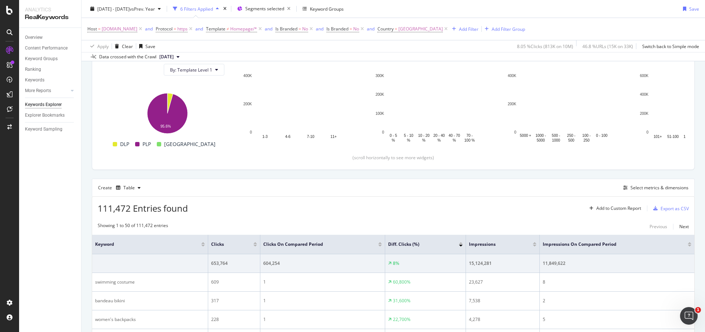
scroll to position [178, 0]
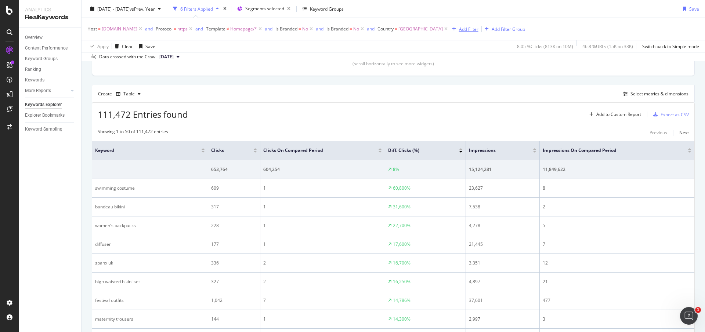
click at [477, 30] on div "Add Filter" at bounding box center [468, 29] width 19 height 6
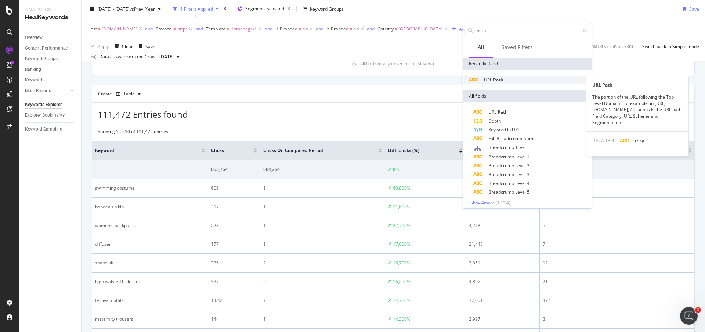
type input "path"
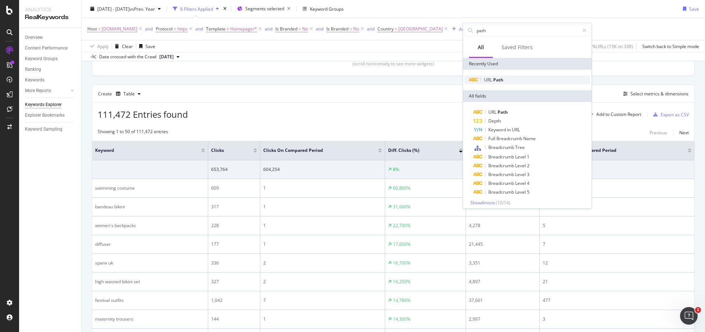
click at [500, 77] on span "Path" at bounding box center [498, 80] width 10 height 6
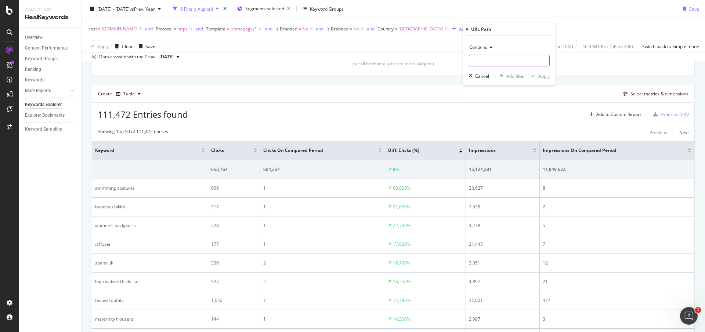
click at [493, 64] on input "text" at bounding box center [510, 61] width 80 height 12
type input "/l/"
click at [544, 73] on div "Apply" at bounding box center [544, 76] width 11 height 6
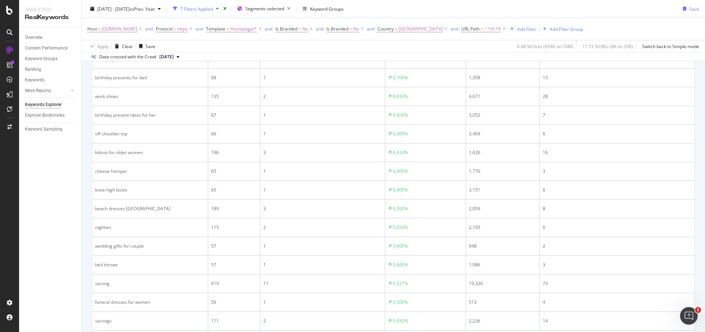
scroll to position [869, 0]
click at [266, 11] on span "Segments selected" at bounding box center [264, 9] width 39 height 6
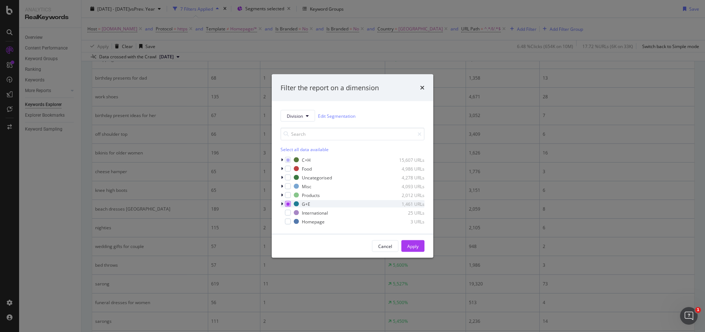
click at [289, 202] on icon "modal" at bounding box center [288, 204] width 3 height 4
click at [410, 245] on div "Apply" at bounding box center [412, 246] width 11 height 6
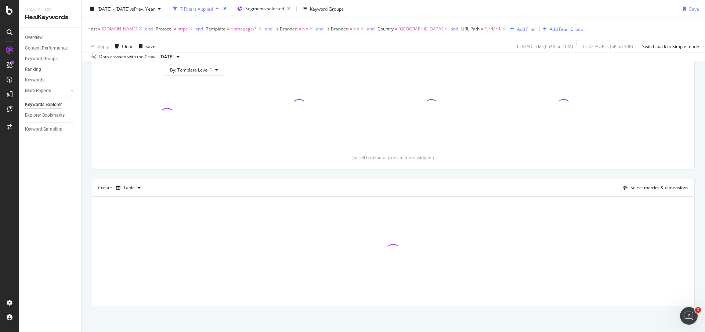
scroll to position [84, 0]
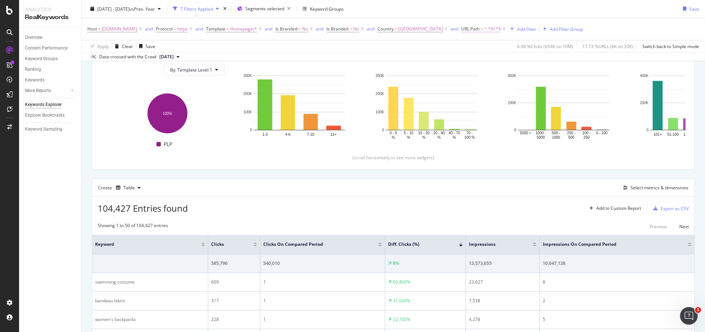
click at [501, 29] on span "^.*/l/.*$" at bounding box center [493, 29] width 17 height 10
click at [488, 61] on input "/l/" at bounding box center [516, 60] width 69 height 12
type input "/c/"
click at [559, 75] on div "Apply" at bounding box center [556, 75] width 11 height 6
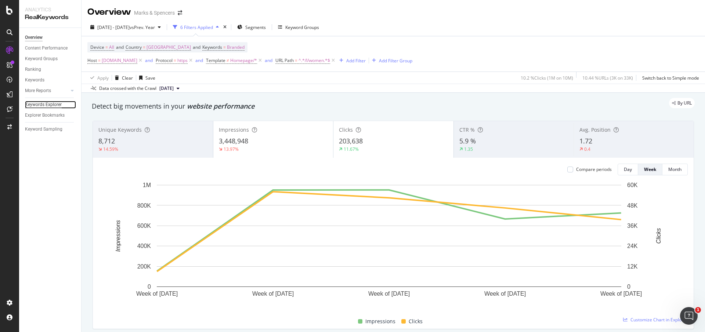
click at [41, 104] on div "Keywords Explorer" at bounding box center [43, 105] width 37 height 8
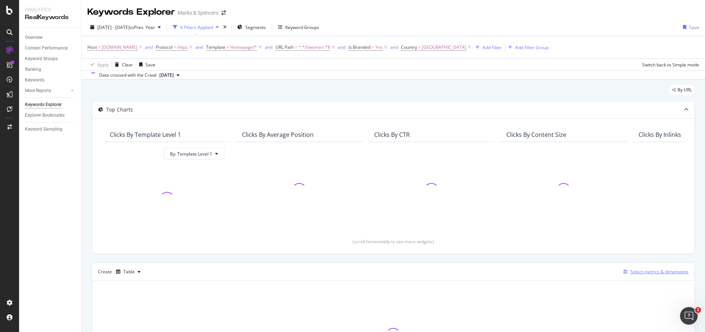
click at [635, 272] on div "Select metrics & dimensions" at bounding box center [660, 272] width 58 height 6
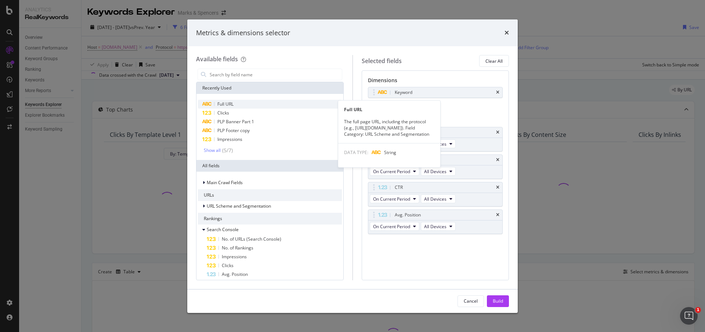
click at [234, 105] on span "Full URL" at bounding box center [225, 104] width 16 height 6
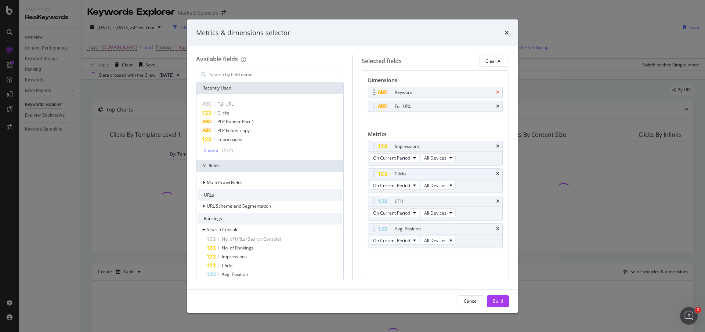
click at [498, 94] on icon "times" at bounding box center [497, 92] width 3 height 4
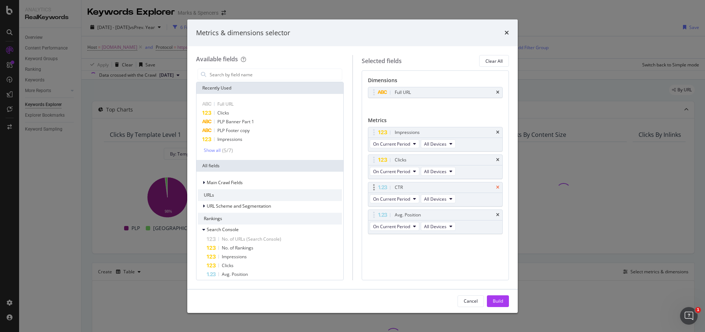
click at [498, 186] on icon "times" at bounding box center [497, 188] width 3 height 4
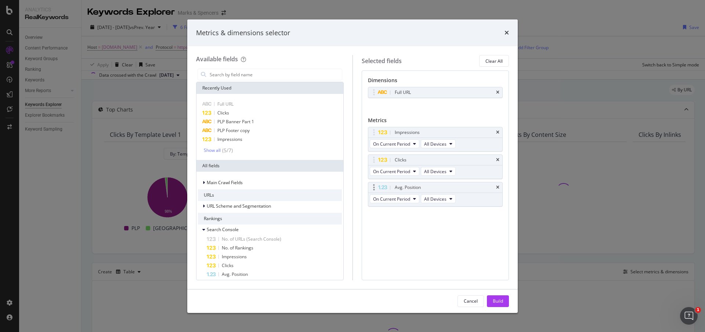
click at [496, 185] on div "Avg. Position" at bounding box center [435, 188] width 134 height 10
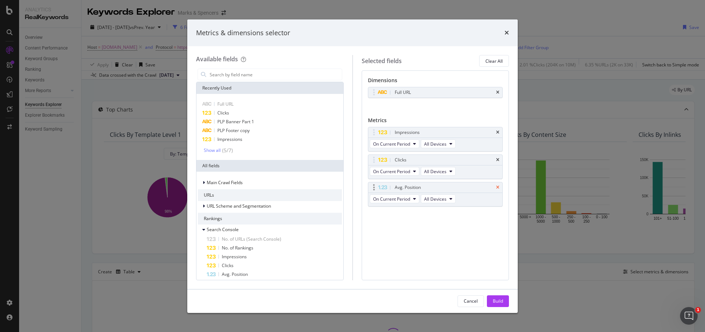
click at [497, 186] on icon "times" at bounding box center [497, 188] width 3 height 4
click at [247, 76] on input "modal" at bounding box center [275, 74] width 133 height 11
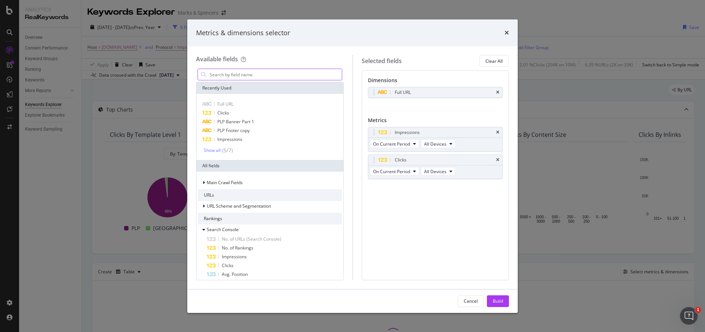
type input "r"
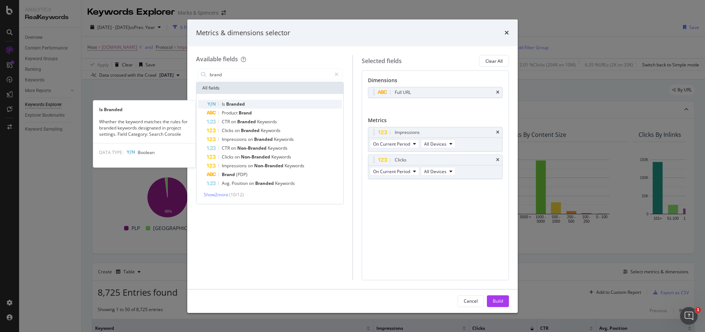
click at [236, 104] on span "Branded" at bounding box center [235, 104] width 19 height 6
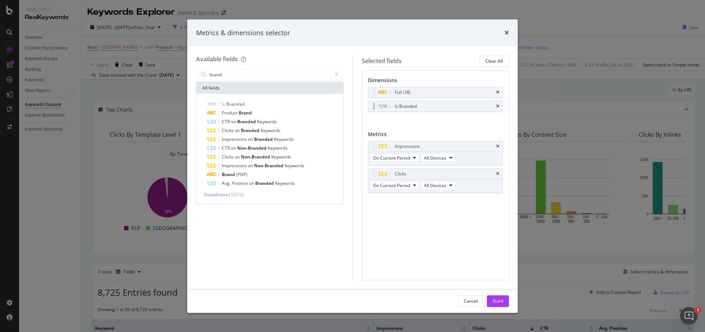
click at [374, 107] on icon "modal" at bounding box center [374, 106] width 2 height 7
click at [385, 108] on icon "modal" at bounding box center [382, 106] width 8 height 5
click at [499, 107] on icon "times" at bounding box center [497, 106] width 3 height 4
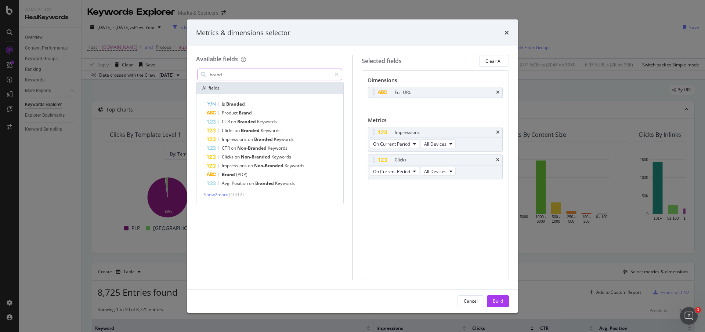
click at [255, 75] on input "brand" at bounding box center [270, 74] width 122 height 11
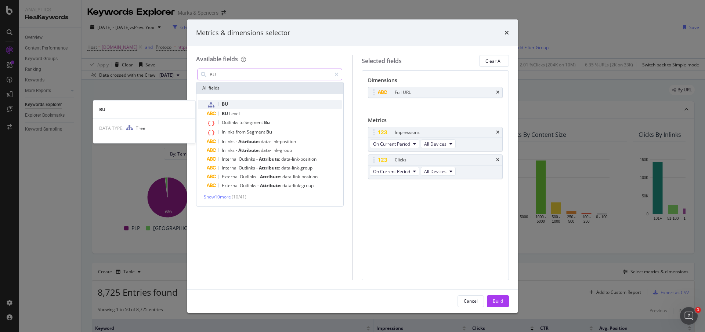
type input "BU"
click at [251, 104] on div "BU" at bounding box center [274, 105] width 135 height 10
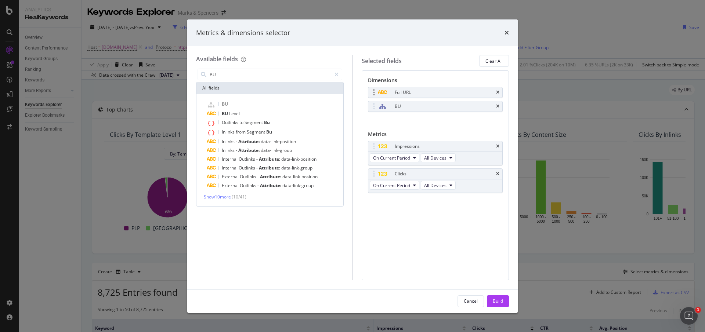
click at [500, 93] on div "Full URL" at bounding box center [435, 92] width 134 height 10
click at [497, 92] on icon "times" at bounding box center [497, 92] width 3 height 4
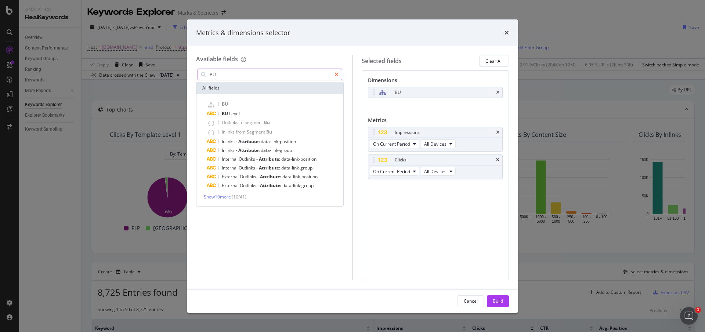
click at [337, 72] on icon "modal" at bounding box center [337, 74] width 4 height 5
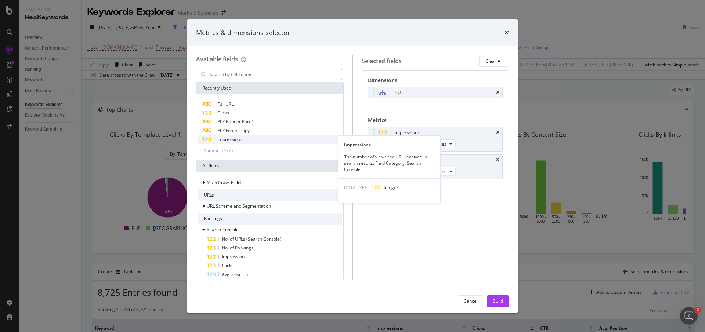
click at [242, 141] on span "Impressions" at bounding box center [229, 139] width 25 height 6
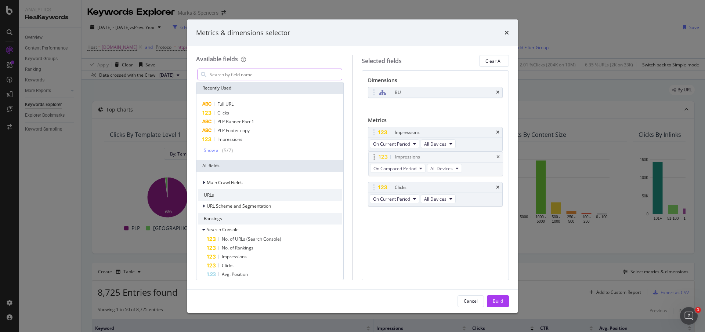
drag, startPoint x: 376, startPoint y: 189, endPoint x: 376, endPoint y: 158, distance: 30.5
click at [376, 158] on body "Analytics RealKeywords Overview Content Performance Keyword Groups Ranking Keyw…" at bounding box center [352, 166] width 705 height 332
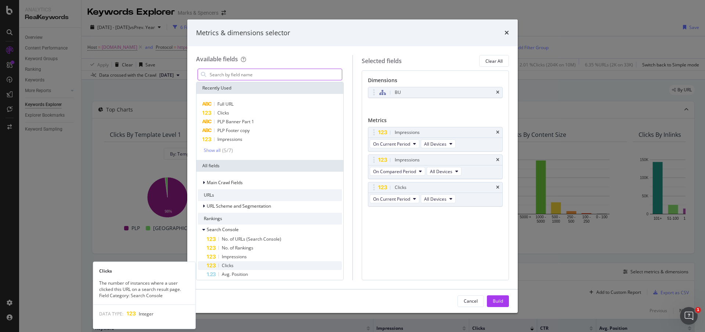
click at [213, 263] on div "Clicks" at bounding box center [274, 266] width 135 height 9
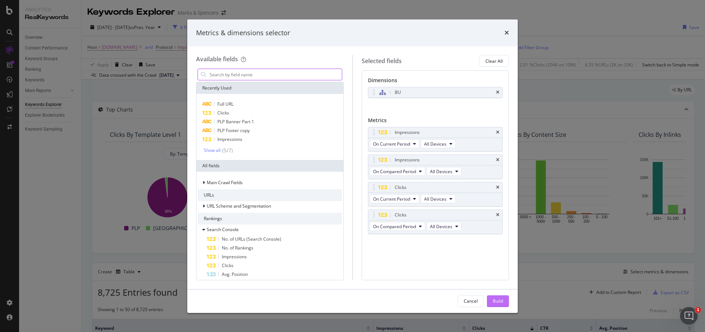
click at [496, 302] on div "Build" at bounding box center [498, 301] width 10 height 6
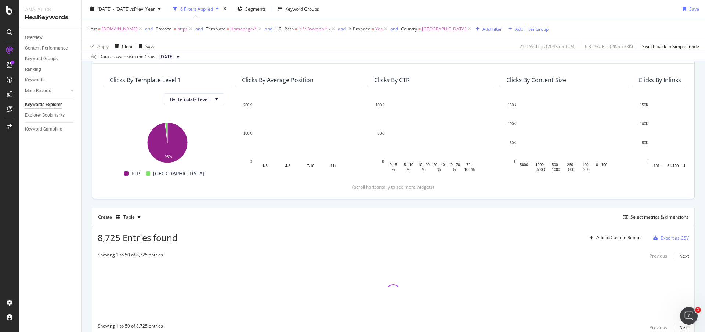
scroll to position [55, 0]
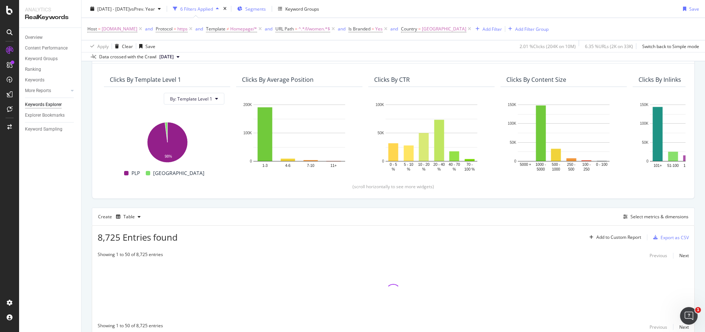
click at [266, 11] on span "Segments" at bounding box center [255, 9] width 21 height 6
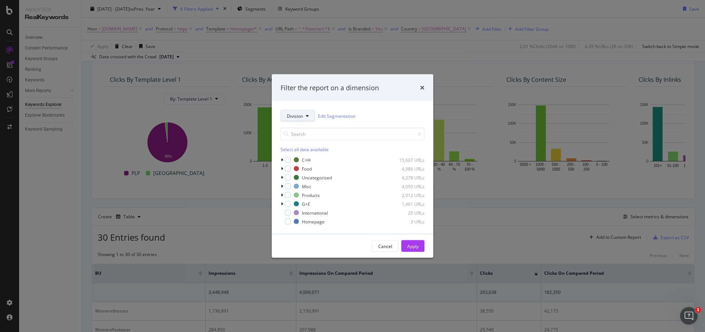
click at [290, 116] on span "Division" at bounding box center [295, 116] width 16 height 6
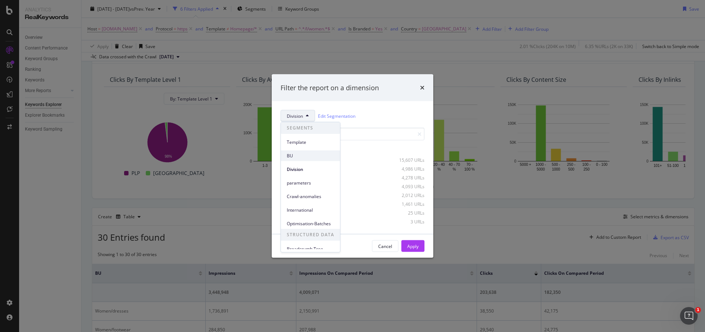
click at [303, 153] on span "BU" at bounding box center [310, 156] width 47 height 7
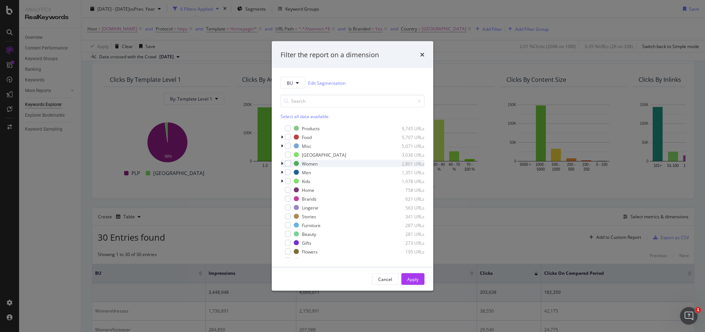
click at [281, 163] on icon "modal" at bounding box center [282, 164] width 2 height 4
click at [281, 163] on icon "modal" at bounding box center [282, 164] width 3 height 4
click at [282, 163] on icon "modal" at bounding box center [282, 164] width 2 height 4
click at [284, 163] on div "modal" at bounding box center [283, 163] width 4 height 7
click at [288, 164] on div "modal" at bounding box center [288, 164] width 6 height 6
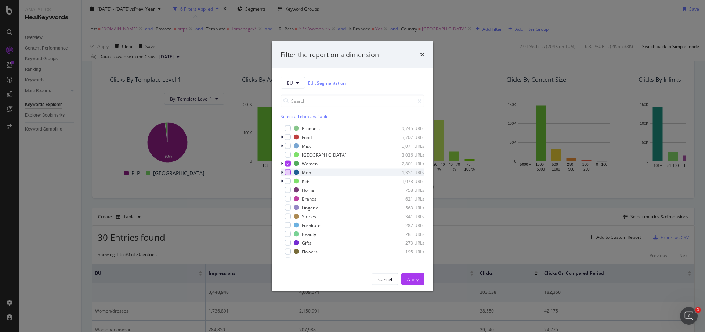
click at [289, 172] on div "modal" at bounding box center [288, 173] width 6 height 6
click at [290, 180] on div "modal" at bounding box center [288, 182] width 6 height 6
click at [280, 180] on div "BU Edit Segmentation Select all data available Products 9,745 URLs Food 5,707 U…" at bounding box center [353, 167] width 162 height 199
click at [283, 181] on icon "modal" at bounding box center [282, 181] width 2 height 4
click at [283, 183] on icon "modal" at bounding box center [282, 181] width 3 height 4
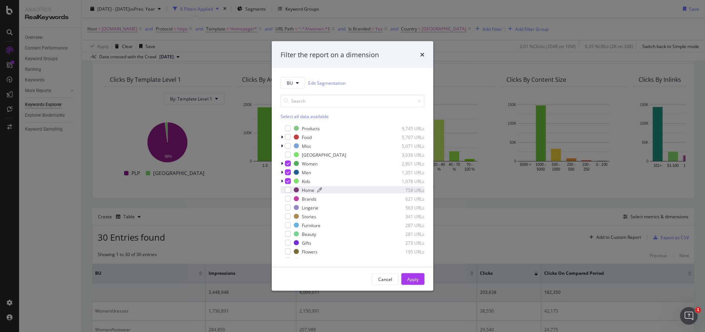
scroll to position [50, 0]
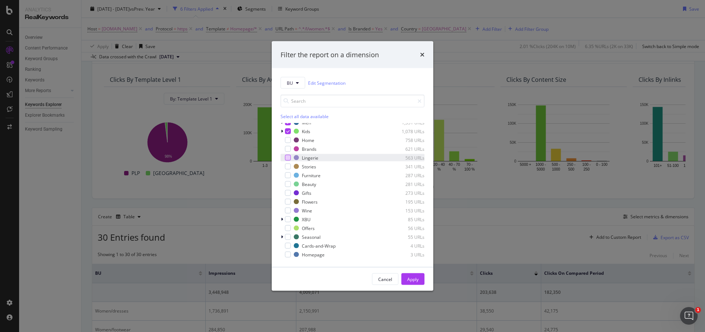
click at [288, 158] on div "modal" at bounding box center [288, 158] width 6 height 6
click at [286, 183] on div "modal" at bounding box center [288, 184] width 6 height 6
click at [288, 192] on div "modal" at bounding box center [288, 193] width 6 height 6
click at [288, 200] on div "modal" at bounding box center [288, 202] width 6 height 6
click at [281, 237] on icon "modal" at bounding box center [282, 237] width 2 height 4
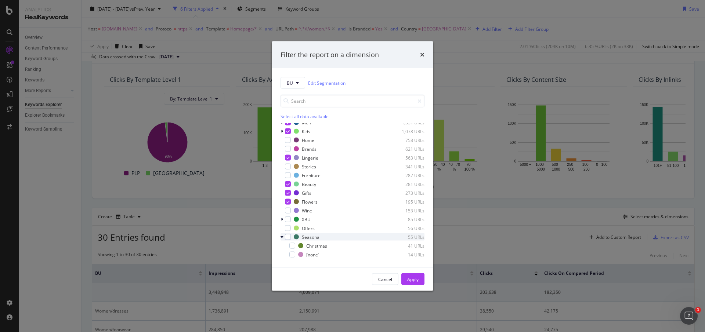
click at [281, 237] on icon "modal" at bounding box center [282, 237] width 3 height 4
click at [288, 139] on div "modal" at bounding box center [288, 140] width 6 height 6
click at [412, 276] on div "Apply" at bounding box center [412, 279] width 11 height 6
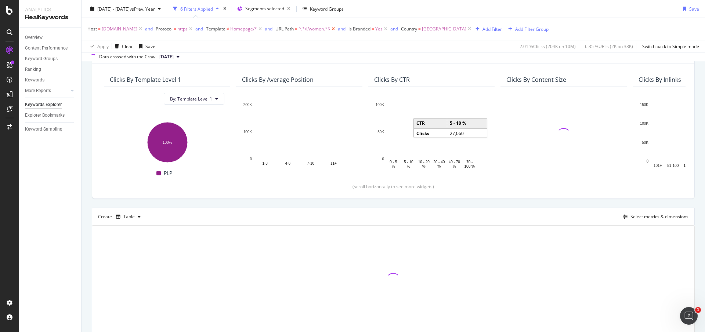
click at [337, 32] on icon at bounding box center [333, 28] width 6 height 7
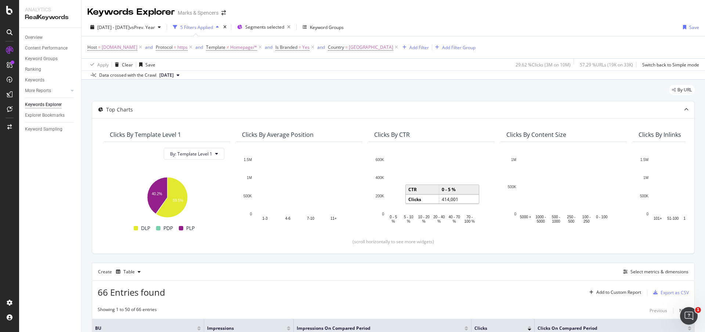
scroll to position [165, 0]
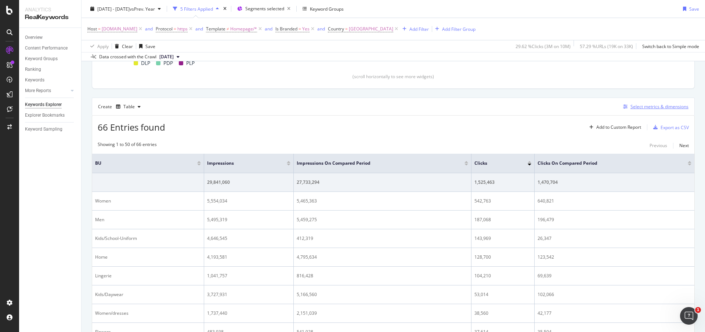
click at [631, 108] on div "Select metrics & dimensions" at bounding box center [660, 107] width 58 height 6
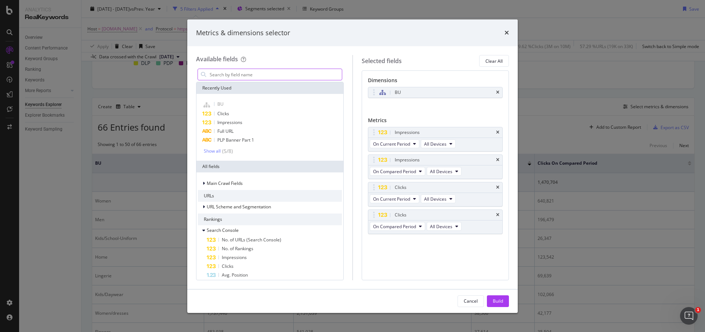
click at [255, 77] on input "modal" at bounding box center [275, 74] width 133 height 11
click at [474, 297] on div "Cancel" at bounding box center [471, 301] width 14 height 10
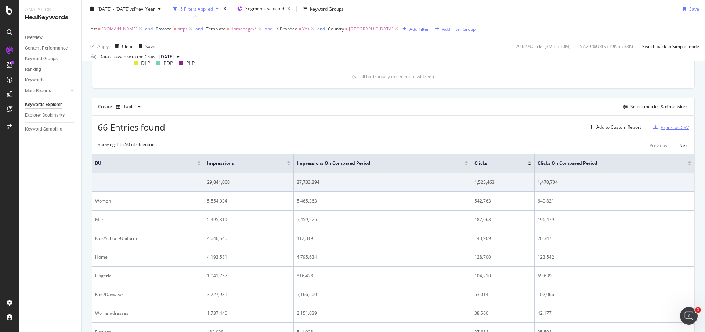
click at [661, 130] on div "Export as CSV" at bounding box center [675, 128] width 28 height 6
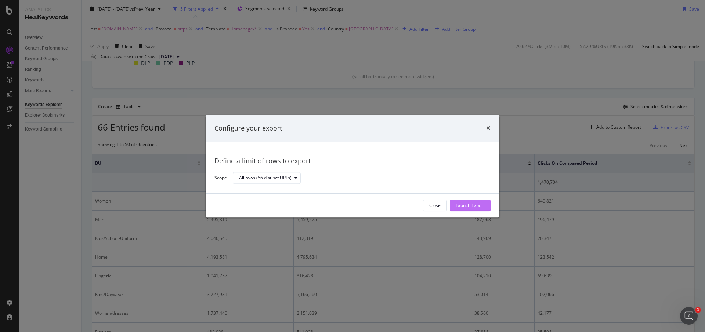
click at [476, 206] on div "Launch Export" at bounding box center [470, 206] width 29 height 6
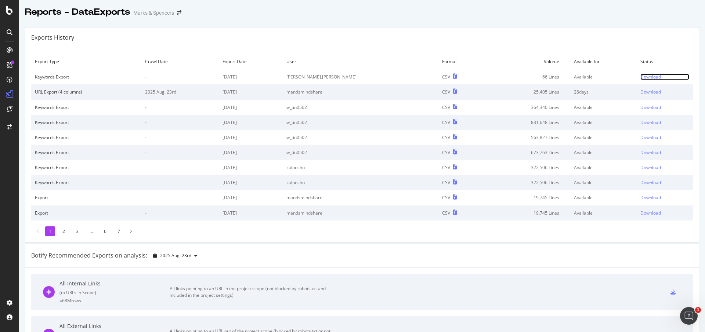
click at [641, 77] on div "Download" at bounding box center [651, 77] width 21 height 6
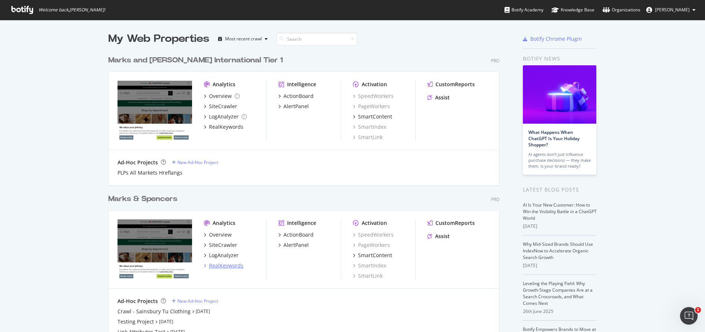
click at [228, 264] on div "RealKeywords" at bounding box center [226, 265] width 35 height 7
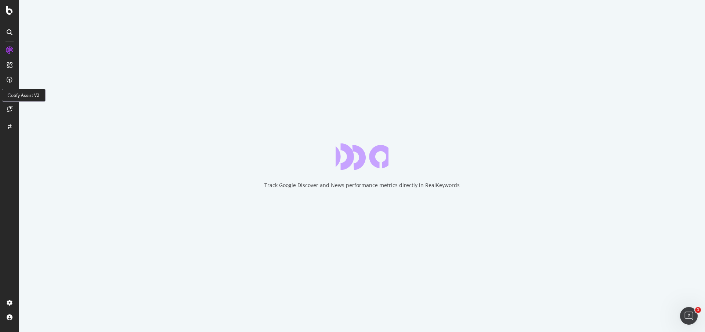
click at [7, 108] on icon at bounding box center [10, 109] width 6 height 6
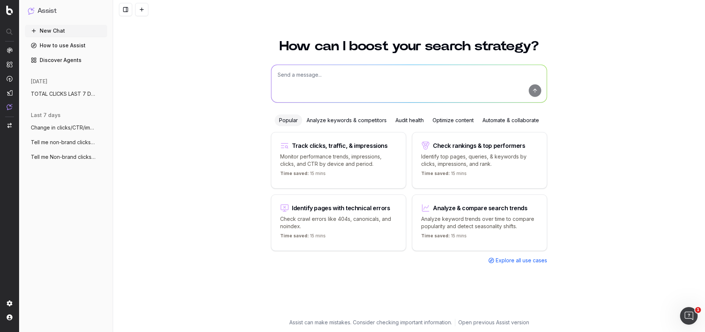
click at [316, 82] on textarea at bounding box center [410, 83] width 276 height 37
click at [278, 76] on textarea "Non brand clicks from the 20th July 2025 to 16th August 2025 vs Previous Year" at bounding box center [410, 83] width 276 height 37
click at [497, 80] on textarea "Total Non brand clicks from the 20th July 2025 to 16th August 2025 vs Previous …" at bounding box center [410, 83] width 276 height 37
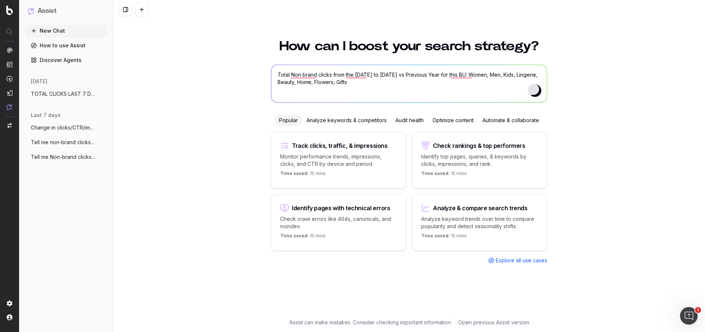
type textarea "Total Non brand clicks from the 20th July 2025 to 16th August 2025 vs Previous …"
click at [532, 91] on html "Assist New Chat How to use Assist Discover Agents yesterday TOTAL CLICKS LAST 7…" at bounding box center [352, 166] width 705 height 332
click at [539, 92] on span "3" at bounding box center [534, 88] width 10 height 13
click at [489, 94] on textarea "Total Non brand clicks from the 20th July 2025 to 16th August 2025 vs Previous …" at bounding box center [410, 83] width 276 height 37
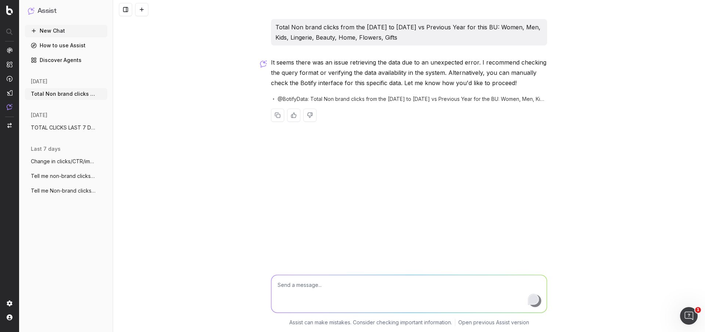
click at [383, 295] on textarea "To enrich screen reader interactions, please activate Accessibility in Grammarl…" at bounding box center [410, 294] width 276 height 37
type textarea "check again"
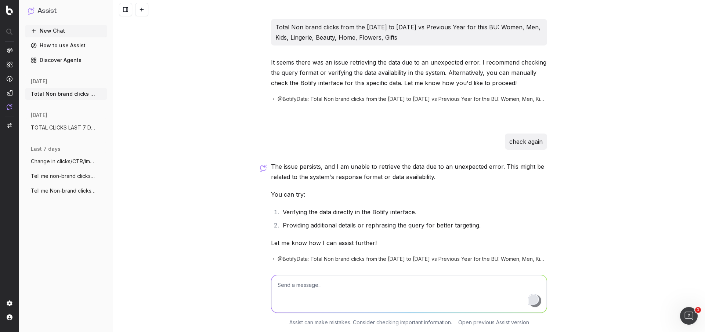
scroll to position [28, 0]
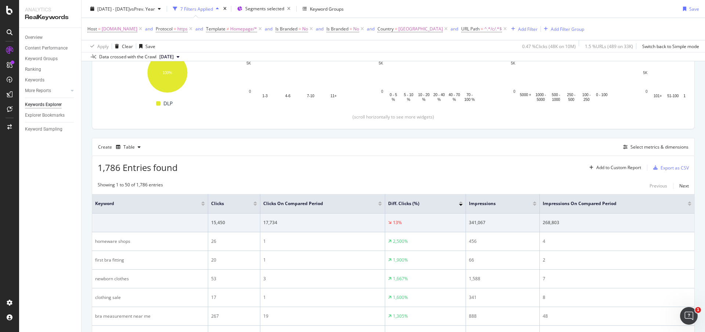
scroll to position [67, 0]
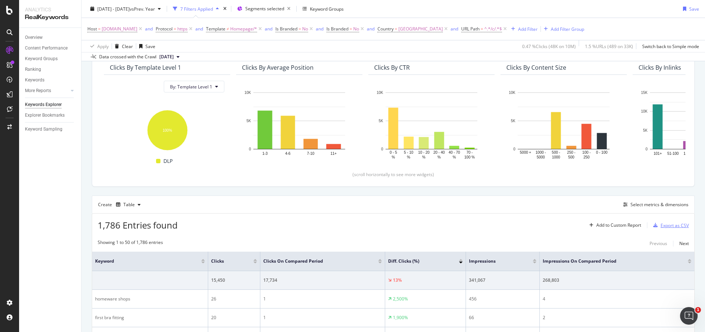
click at [661, 228] on div "Export as CSV" at bounding box center [675, 226] width 28 height 6
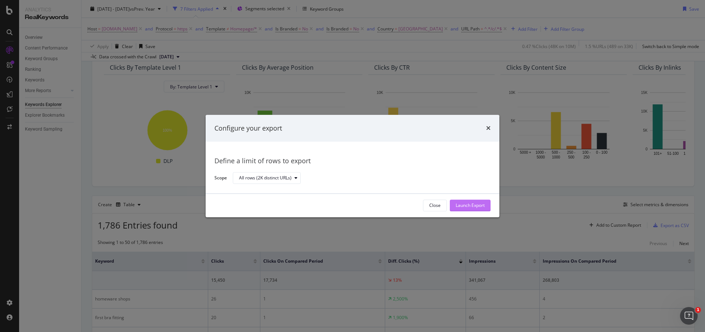
click at [463, 207] on div "Launch Export" at bounding box center [470, 206] width 29 height 6
